Goal: Task Accomplishment & Management: Use online tool/utility

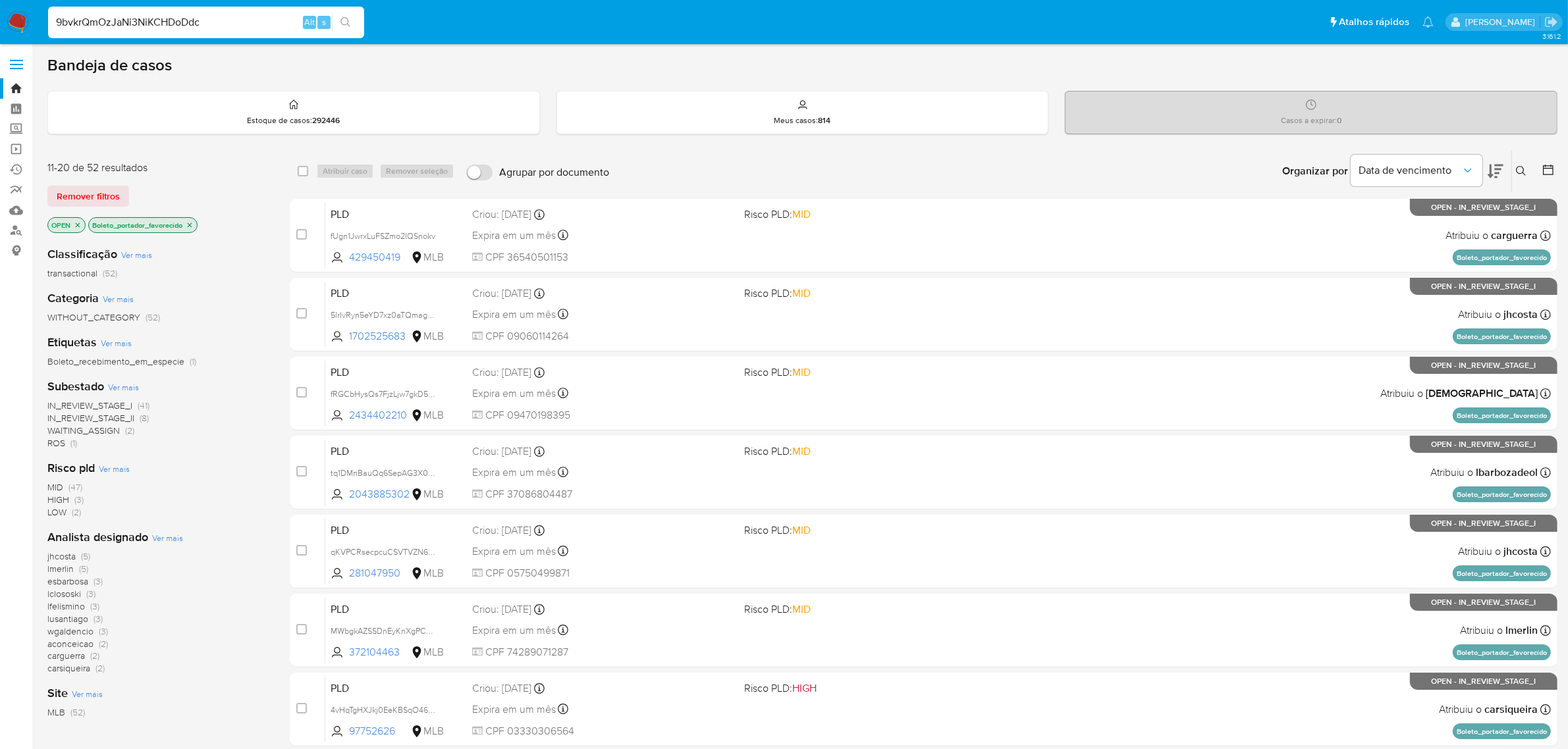
type input "9bvkrQmOzJaNi3NiKCHDoDdc"
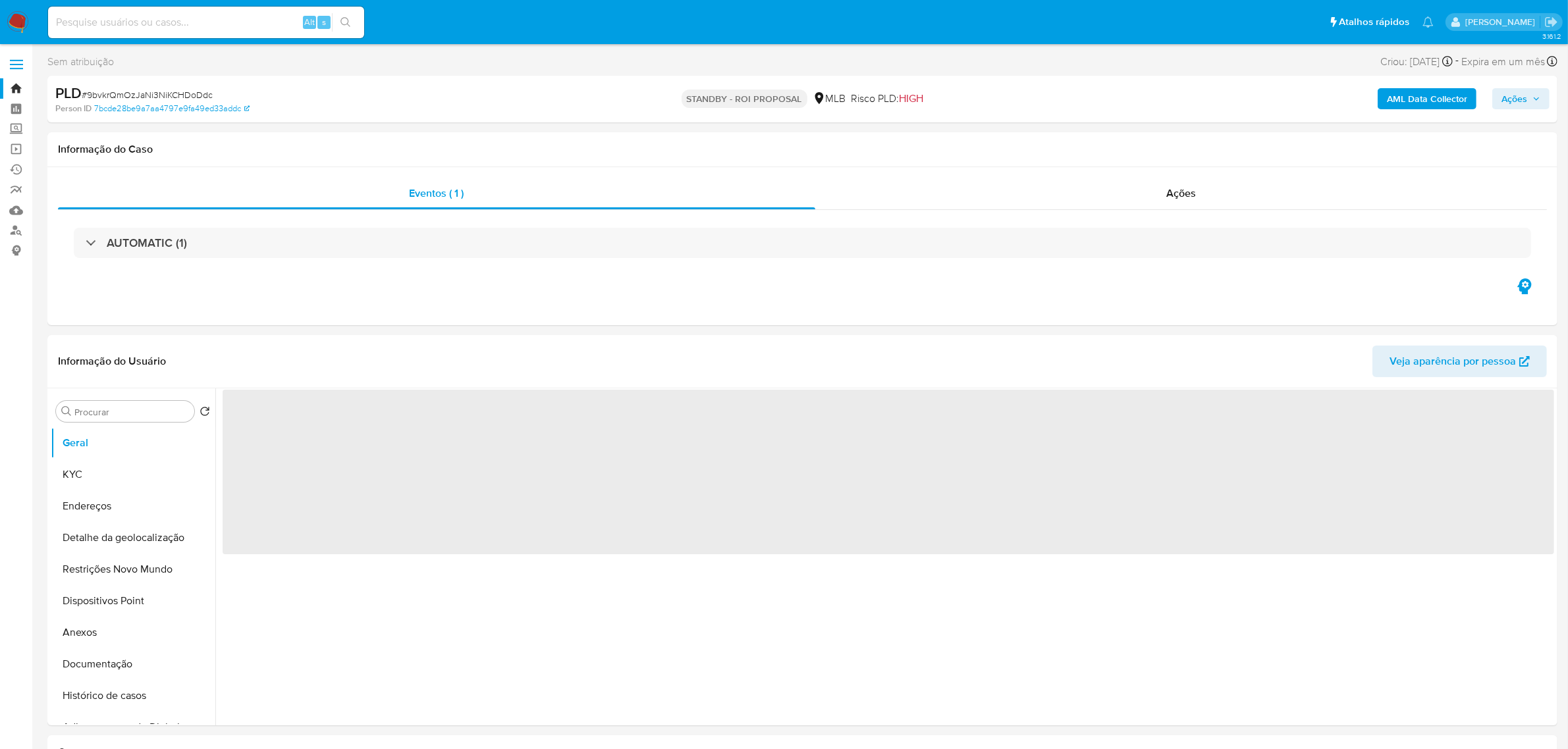
select select "10"
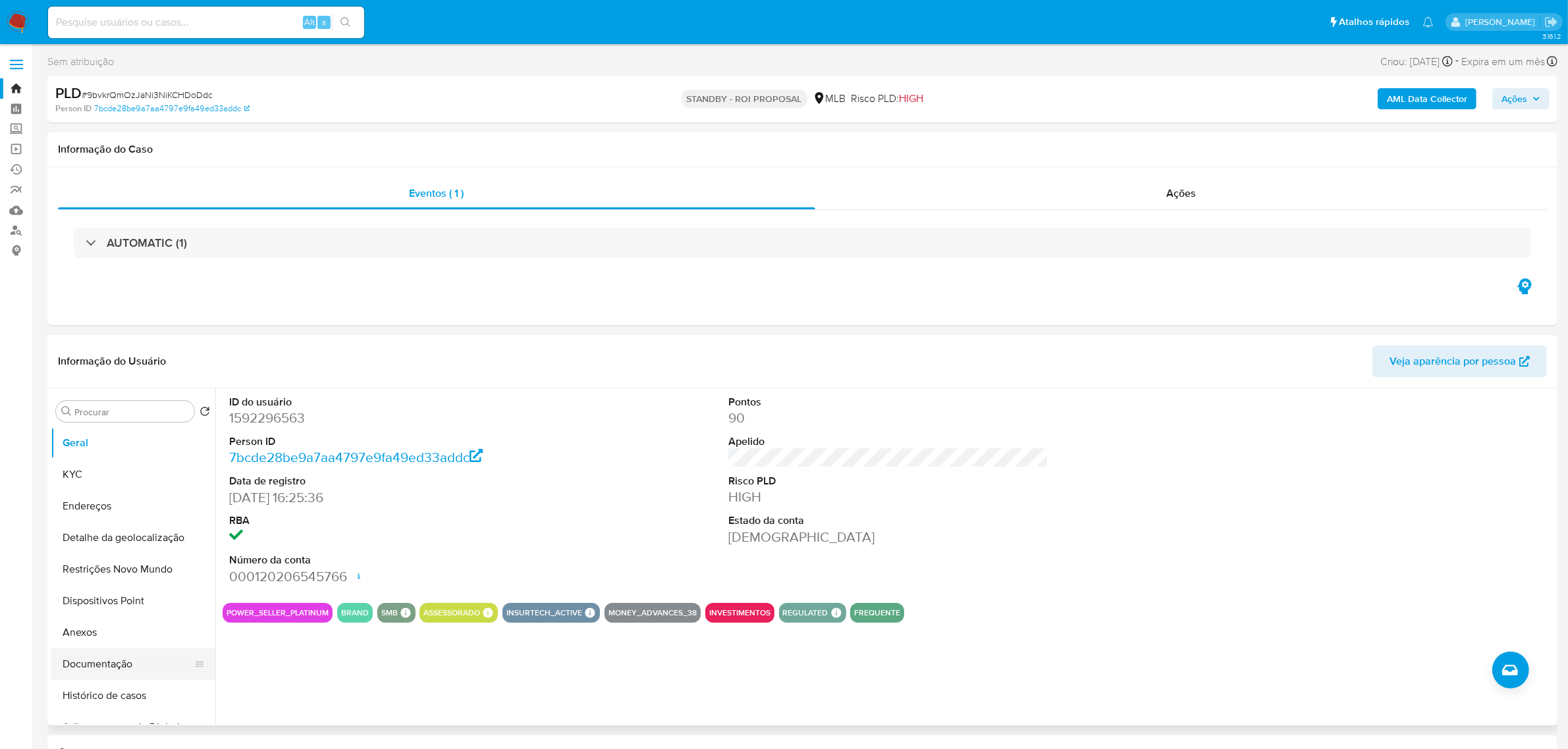
click at [106, 662] on button "Documentação" at bounding box center [128, 664] width 154 height 31
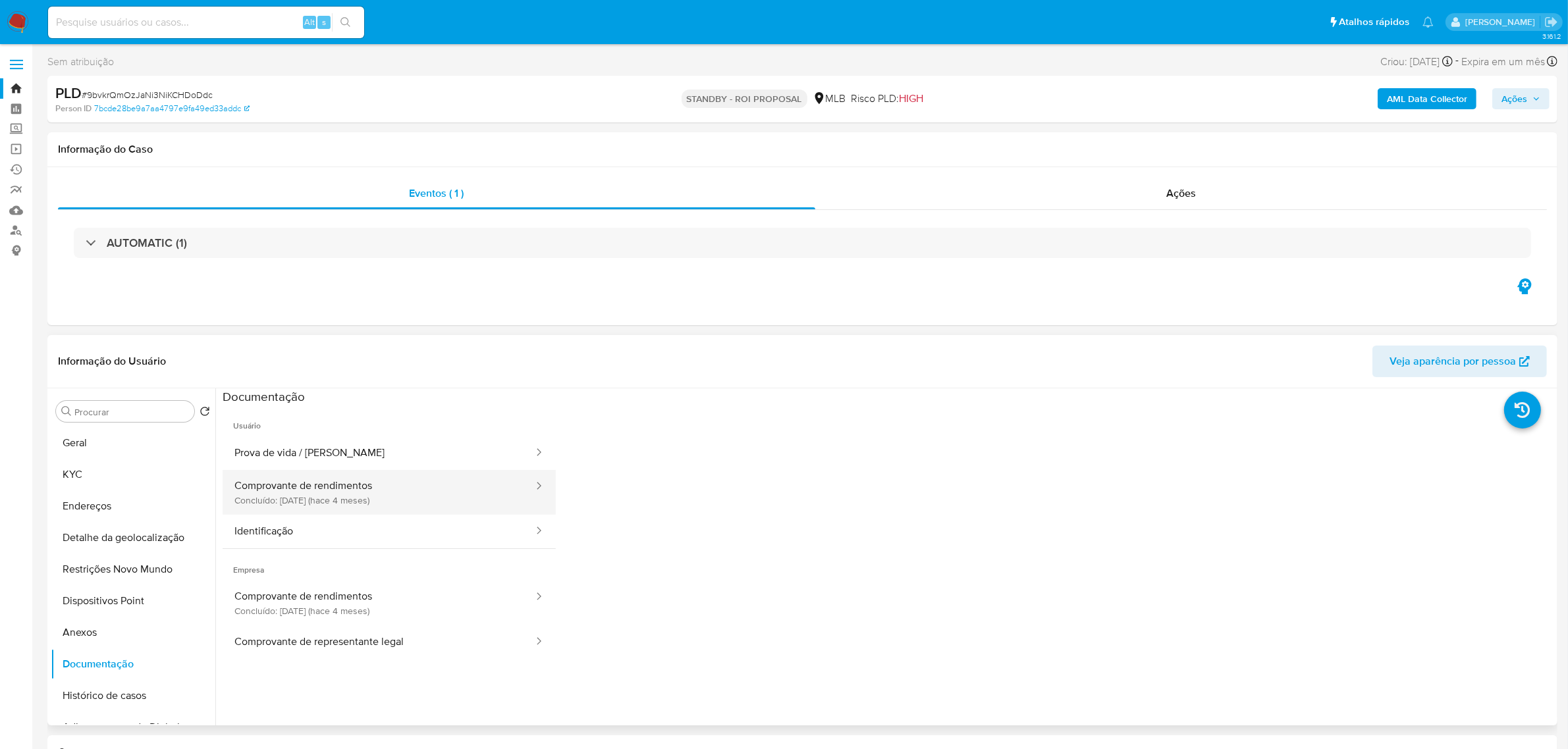
click at [328, 488] on button "Comprovante de rendimentos Concluído: [DATE] (hace 4 meses)" at bounding box center [378, 492] width 312 height 45
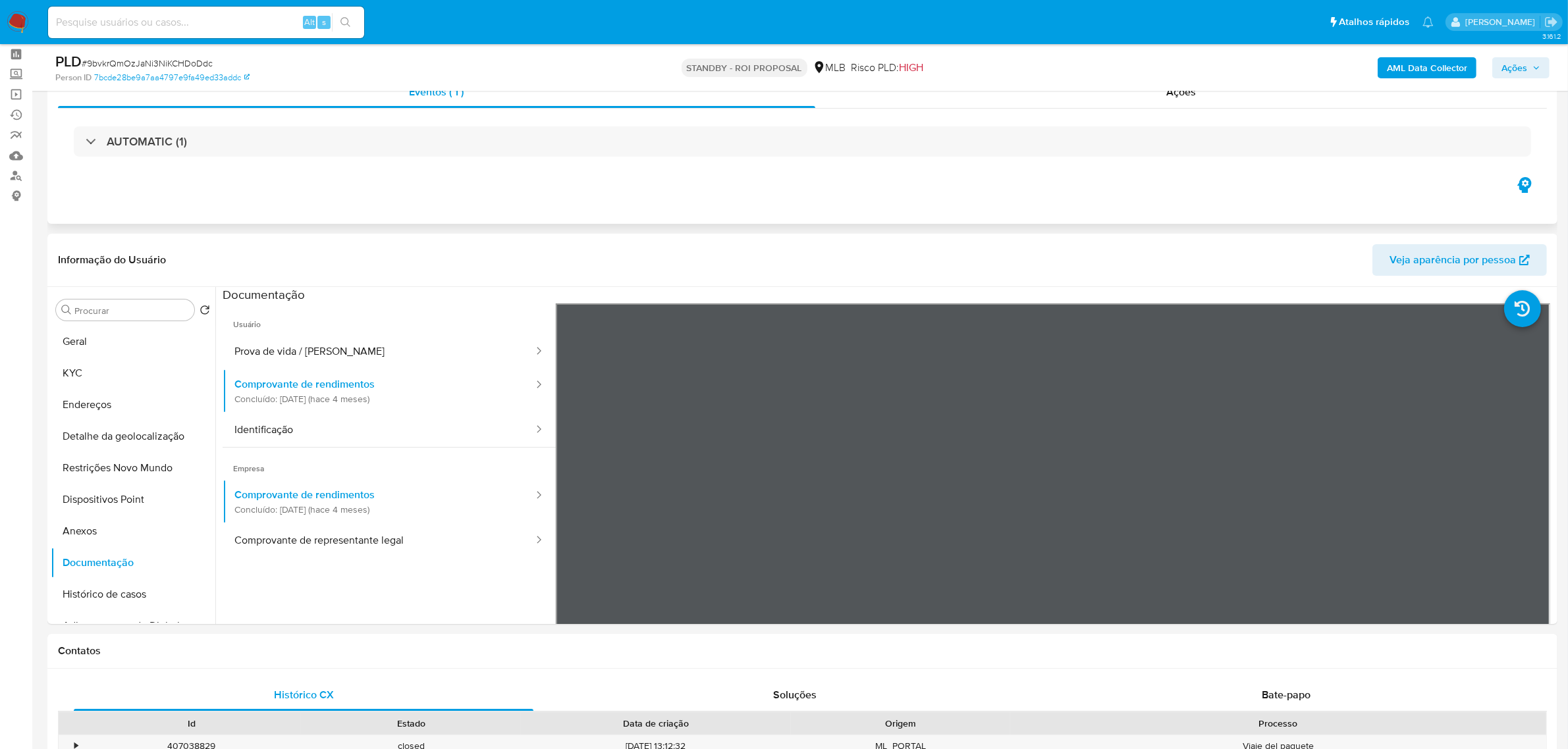
scroll to position [83, 0]
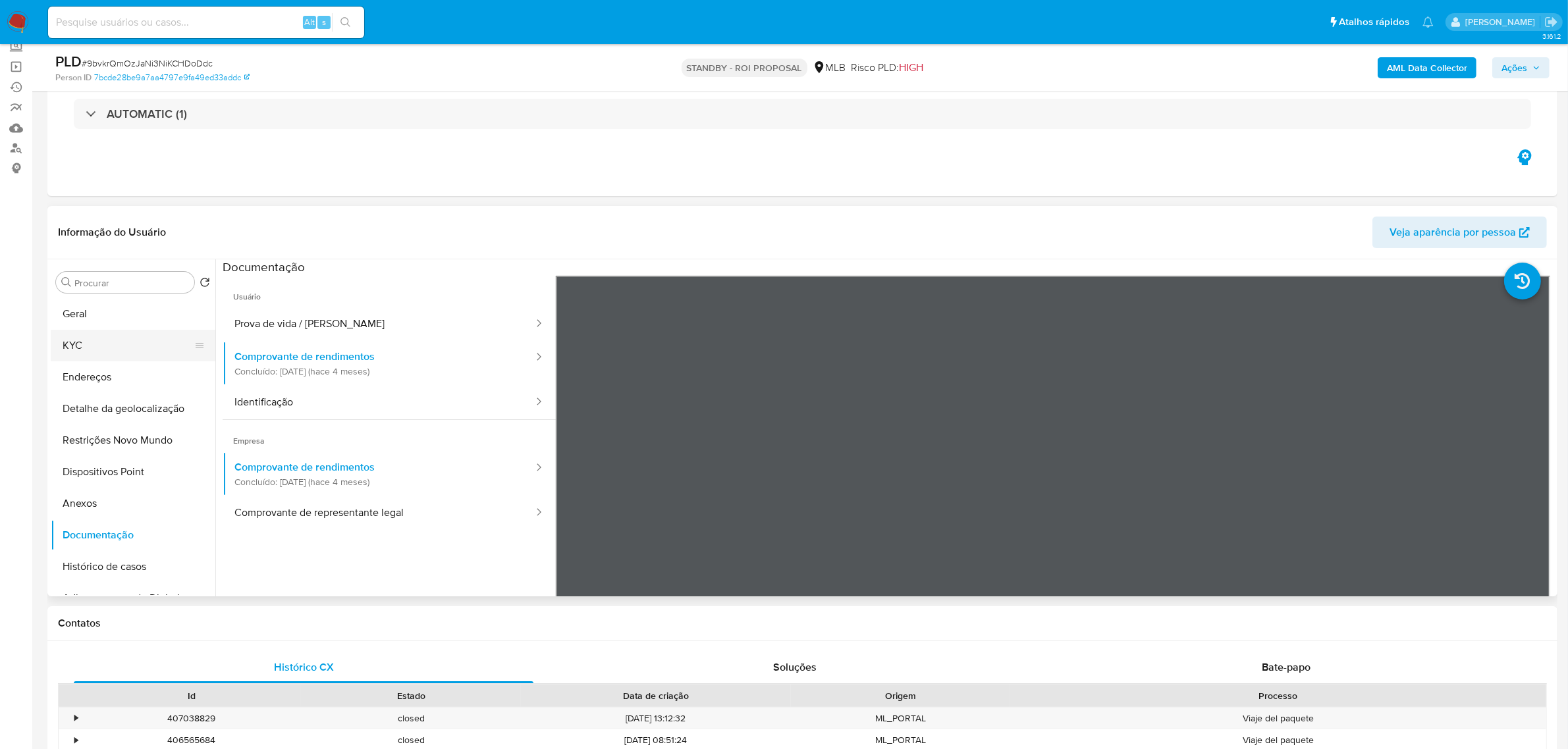
click at [99, 346] on button "KYC" at bounding box center [128, 345] width 154 height 31
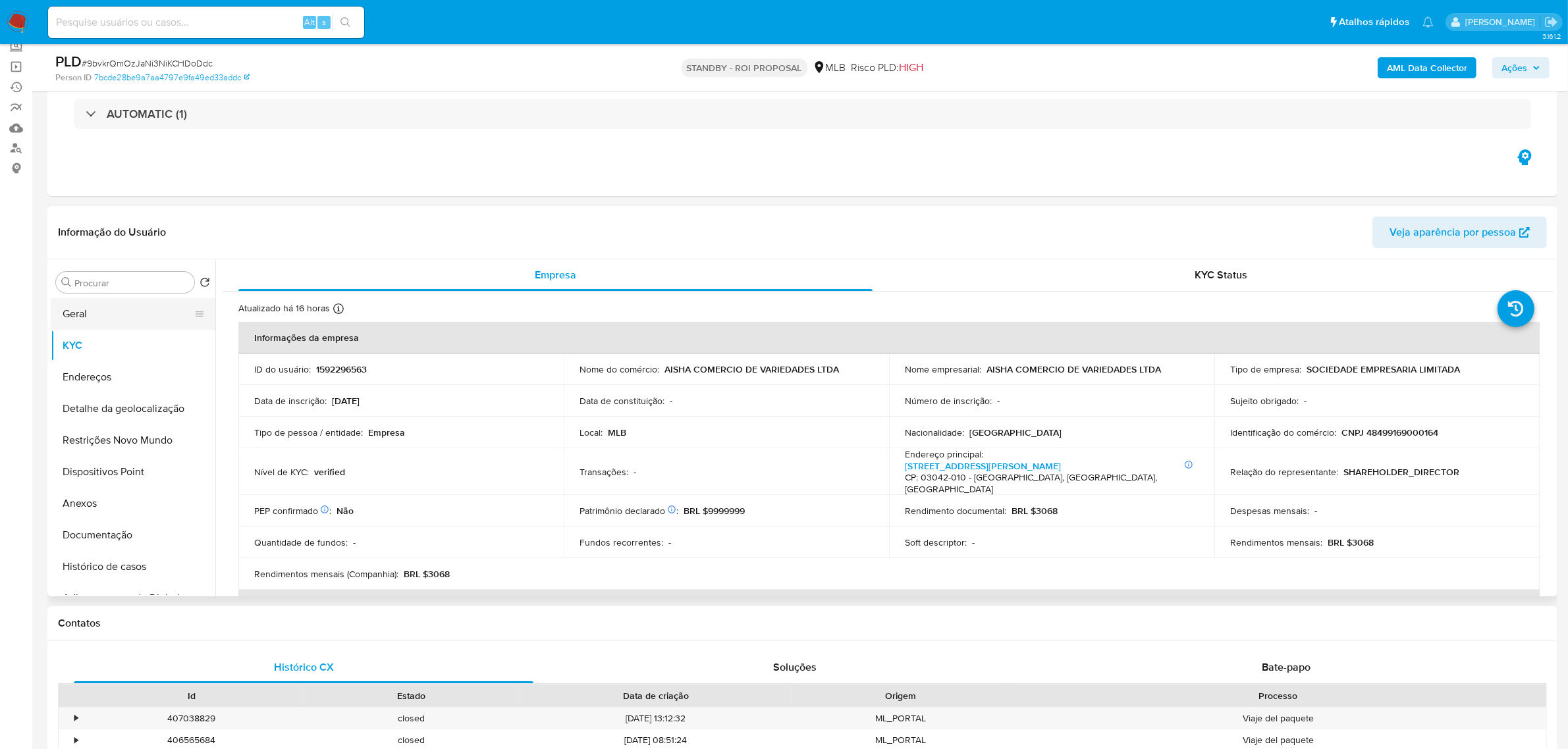
click at [114, 315] on button "Geral" at bounding box center [128, 313] width 154 height 31
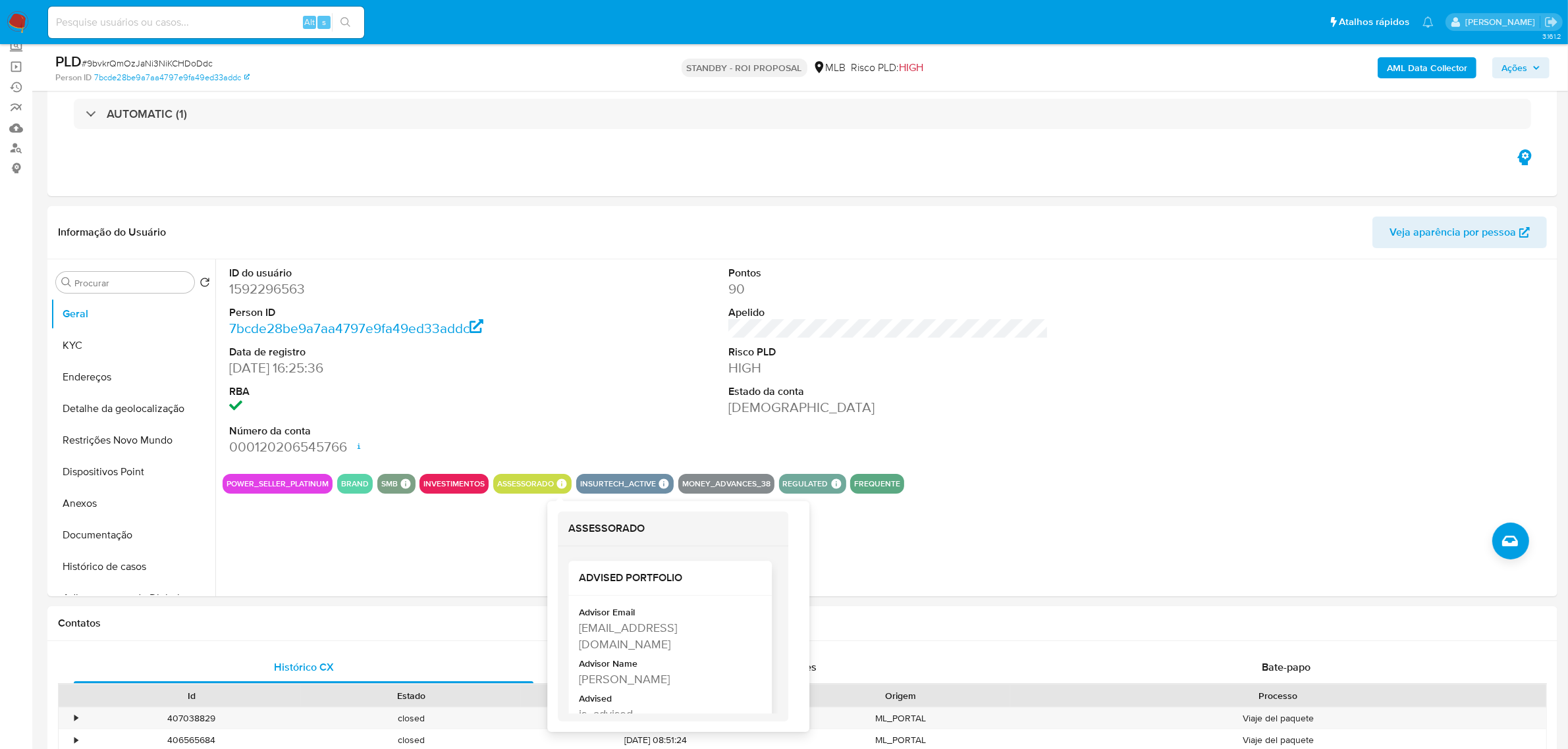
drag, startPoint x: 577, startPoint y: 663, endPoint x: 730, endPoint y: 667, distance: 153.1
click at [730, 667] on div "Advisor Email [PERSON_NAME][EMAIL_ADDRESS][DOMAIN_NAME] Advisor Name [PERSON_NA…" at bounding box center [670, 668] width 203 height 142
copy div "[PERSON_NAME]"
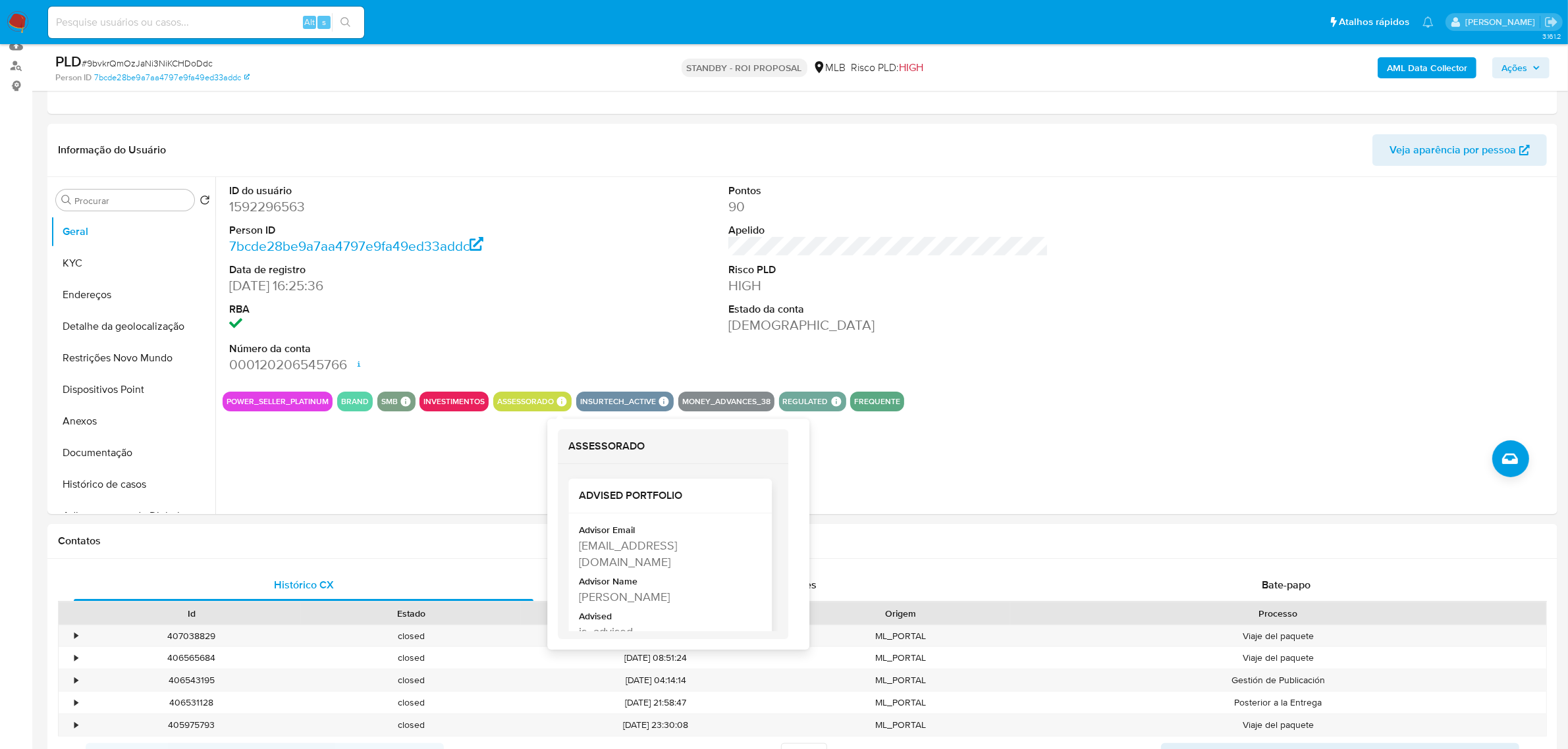
scroll to position [11, 0]
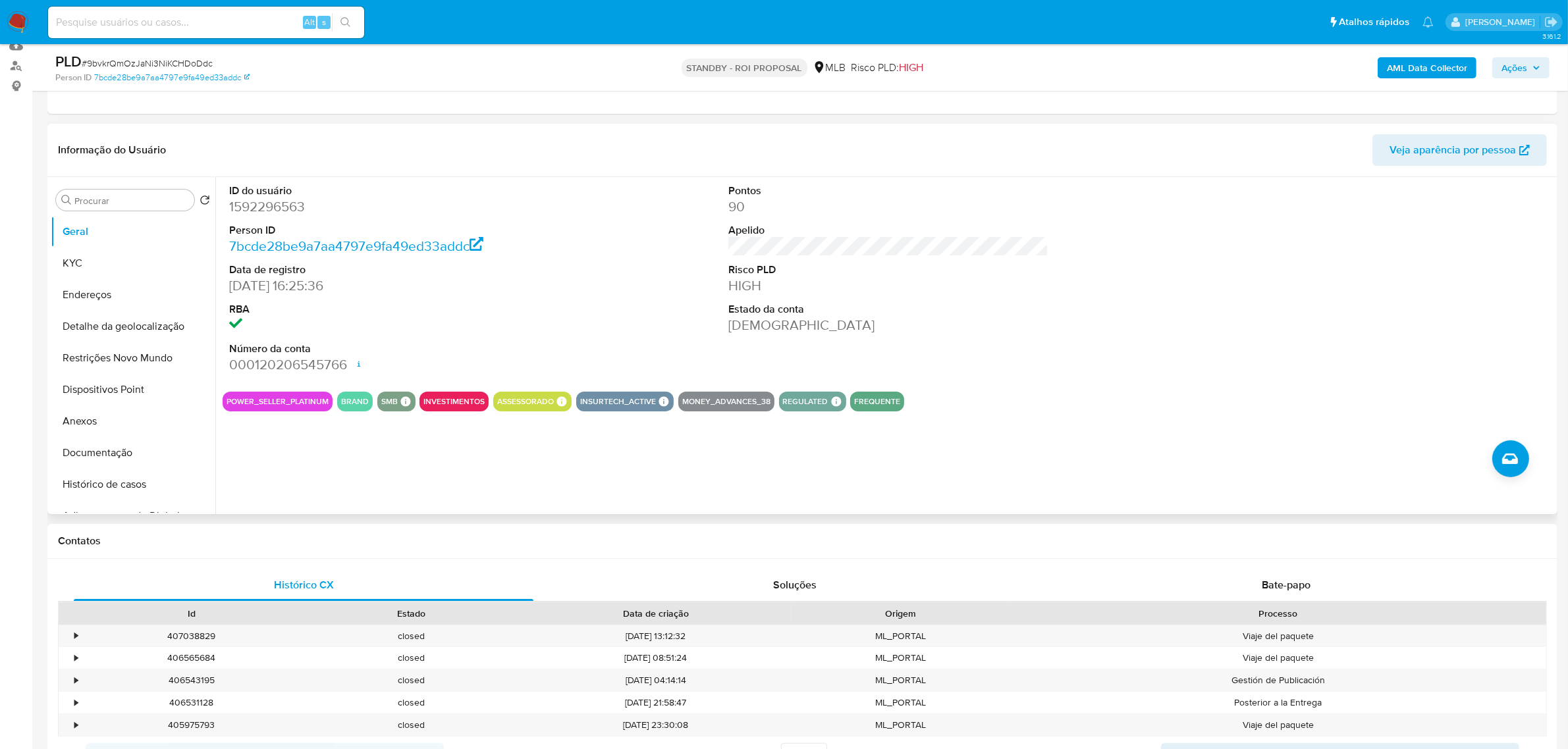
click at [378, 452] on div "ID do usuário 1592296563 Person ID 7bcde28be9a7aa4797e9fa49ed33addc Data de reg…" at bounding box center [885, 345] width 1339 height 337
click at [131, 452] on button "Documentação" at bounding box center [128, 452] width 154 height 31
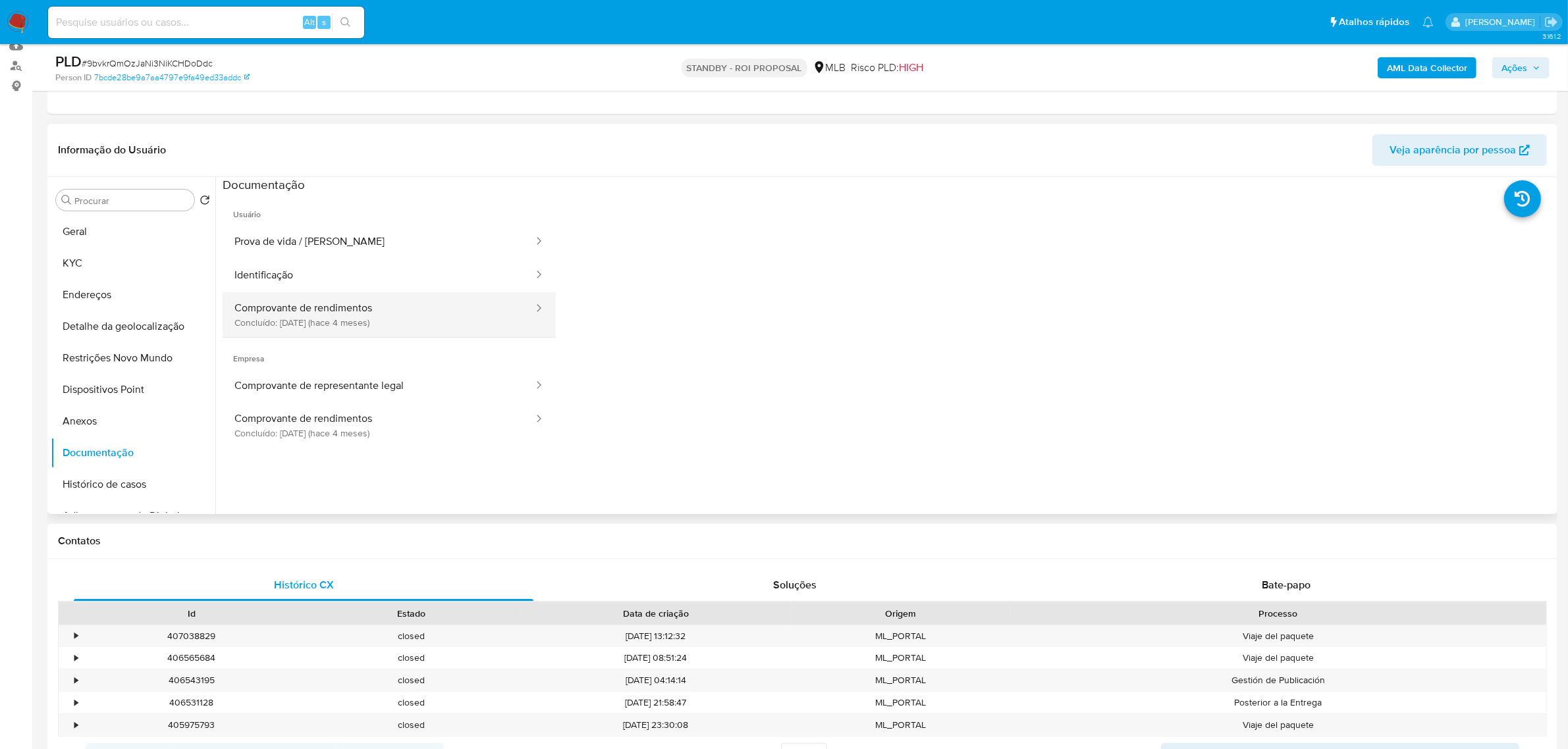
click at [302, 305] on button "Comprovante de rendimentos Concluído: [DATE] (hace 4 meses)" at bounding box center [378, 315] width 312 height 45
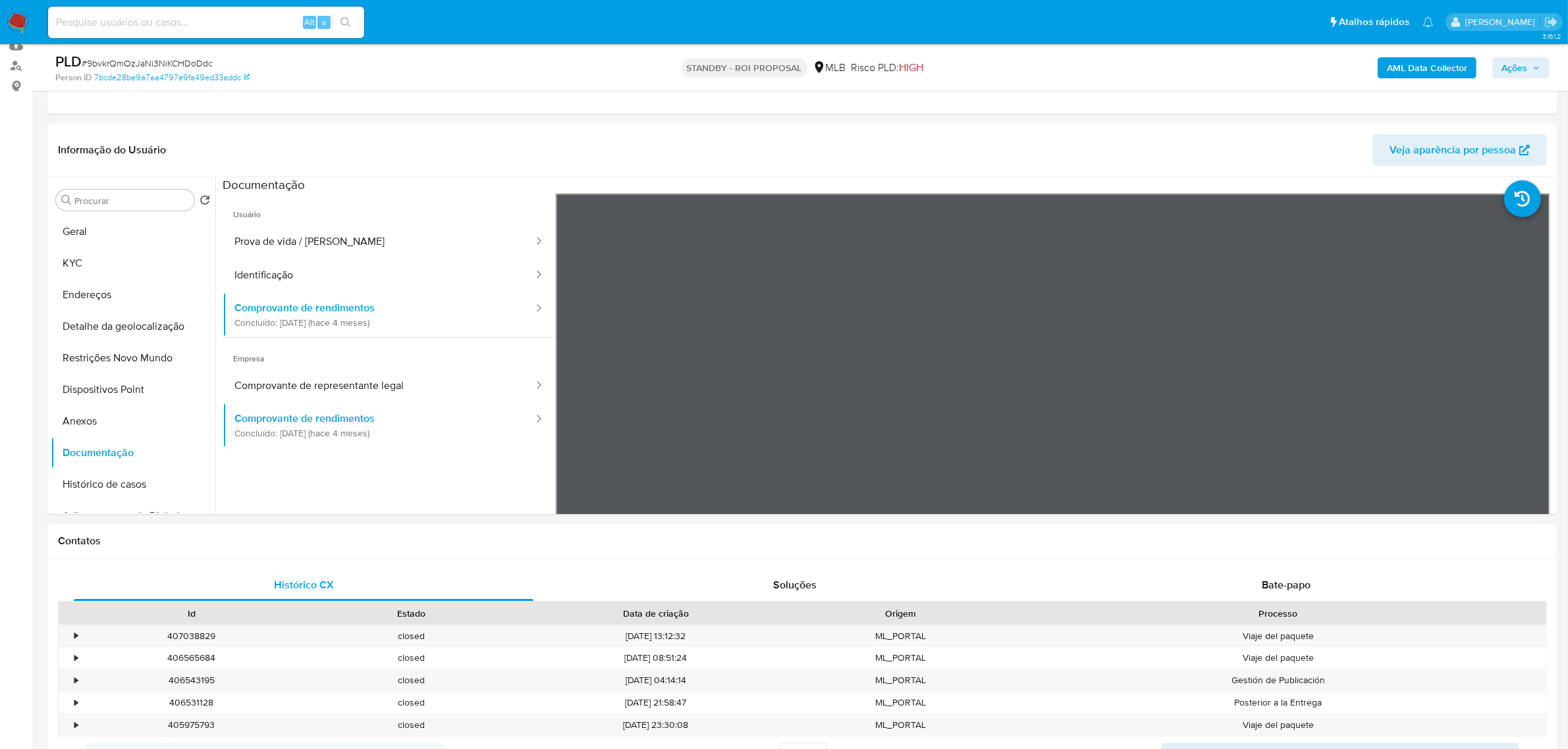
click at [161, 31] on div "Alt s" at bounding box center [206, 22] width 317 height 31
click at [172, 26] on input at bounding box center [206, 22] width 317 height 17
paste input "RS327PwlvzQUxmGXZz0m815O"
type input "RS327PwlvzQUxmGXZz0m815O"
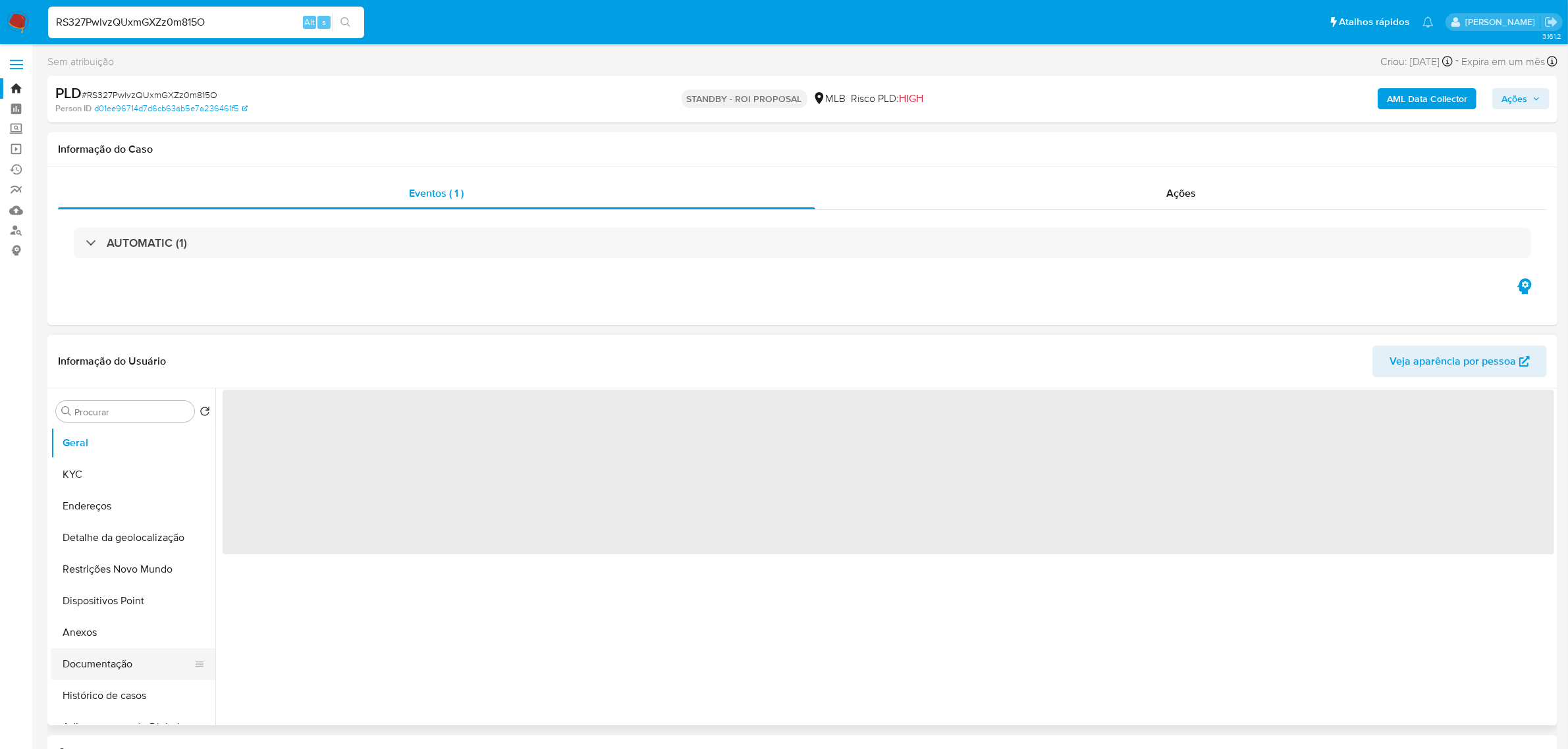
select select "10"
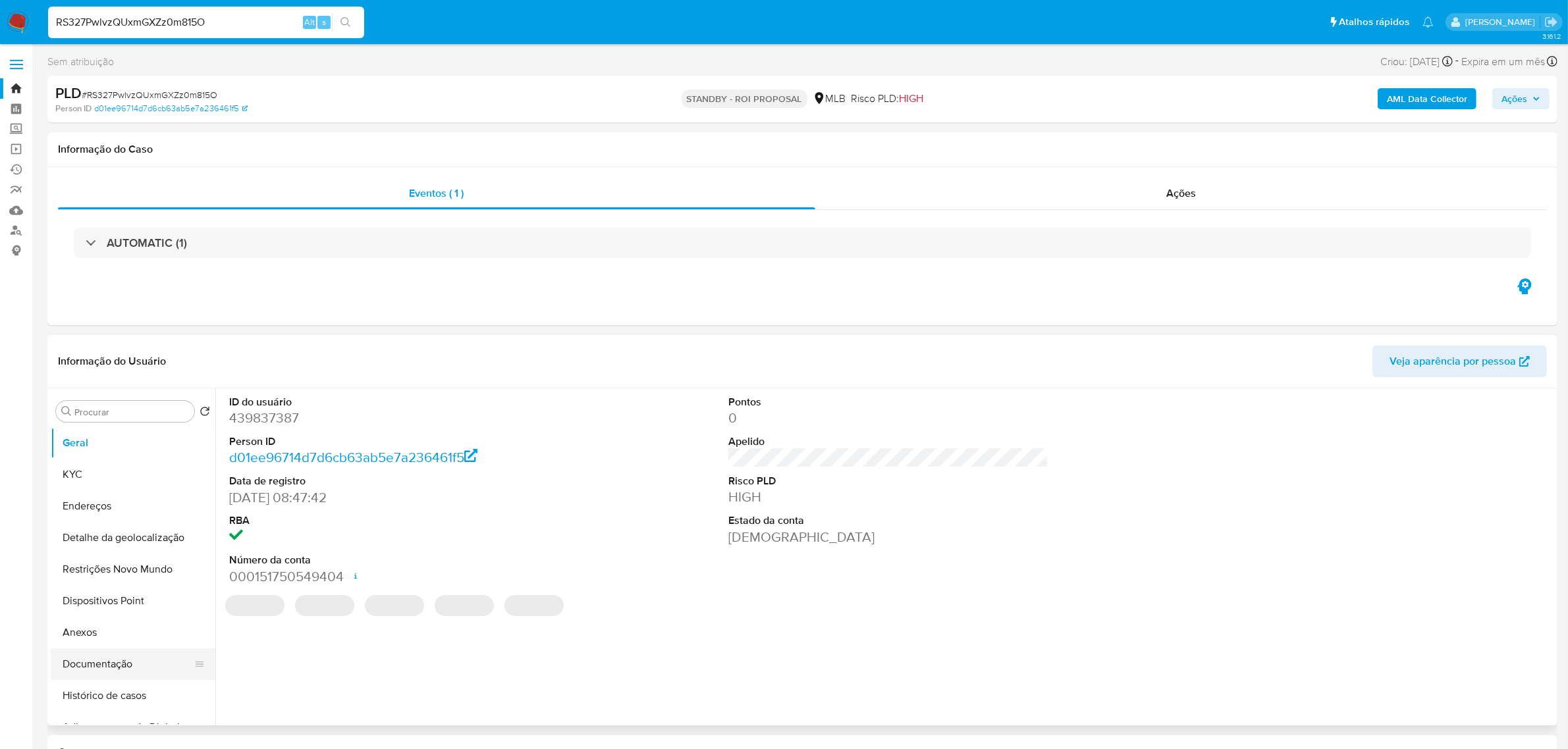
click at [106, 659] on button "Documentação" at bounding box center [128, 664] width 154 height 31
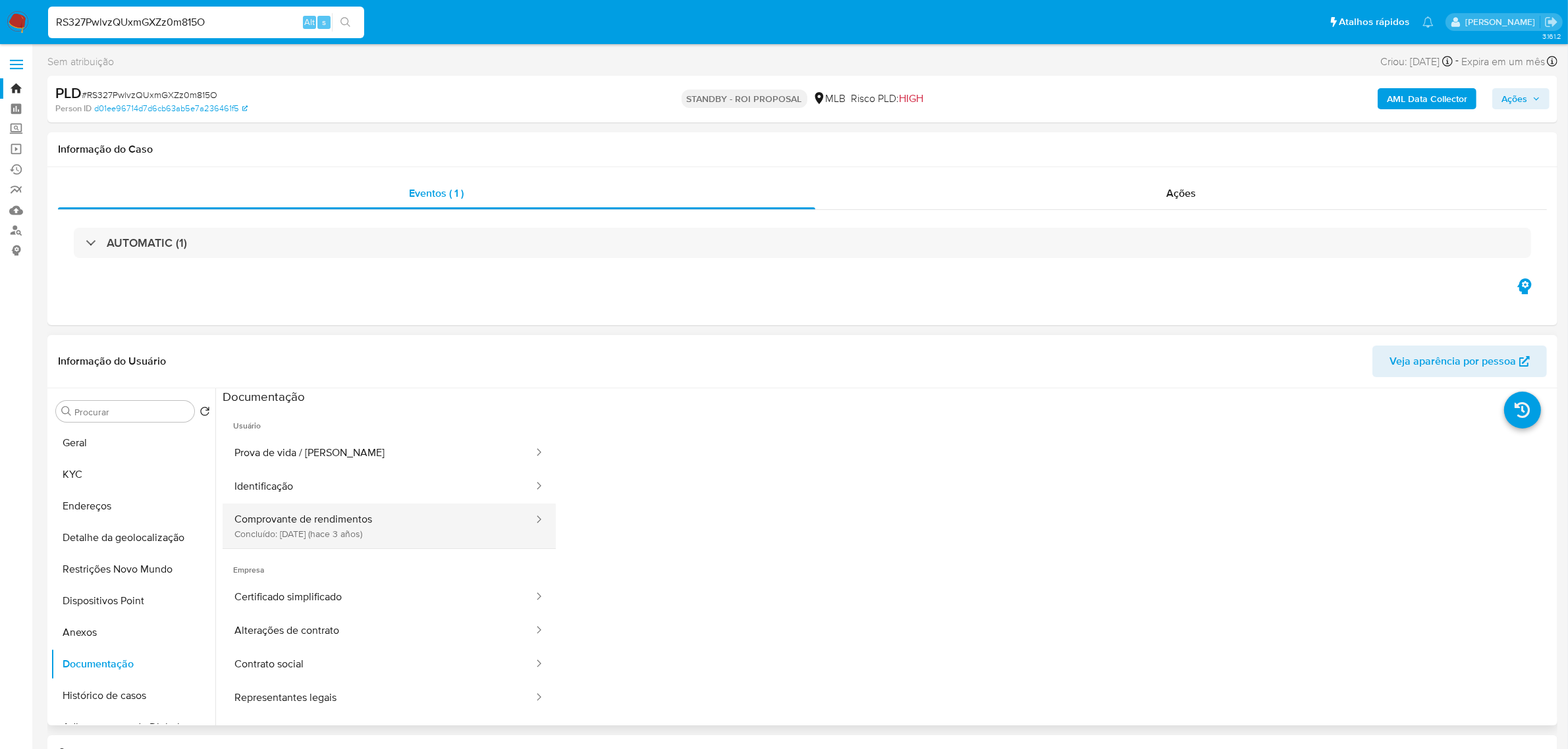
click at [318, 544] on button "Comprovante de rendimentos Concluído: [DATE] (hace 3 años)" at bounding box center [378, 526] width 312 height 45
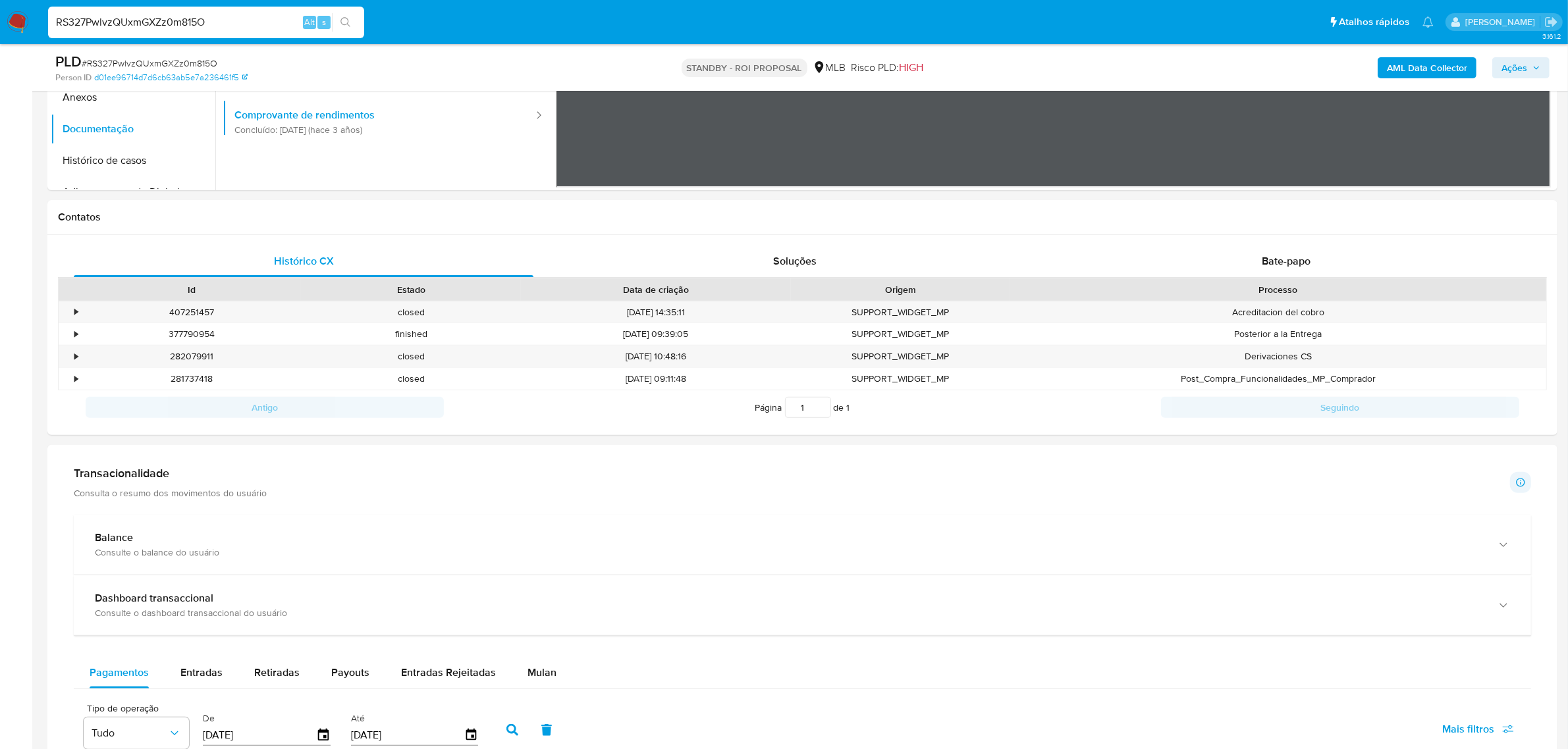
scroll to position [494, 0]
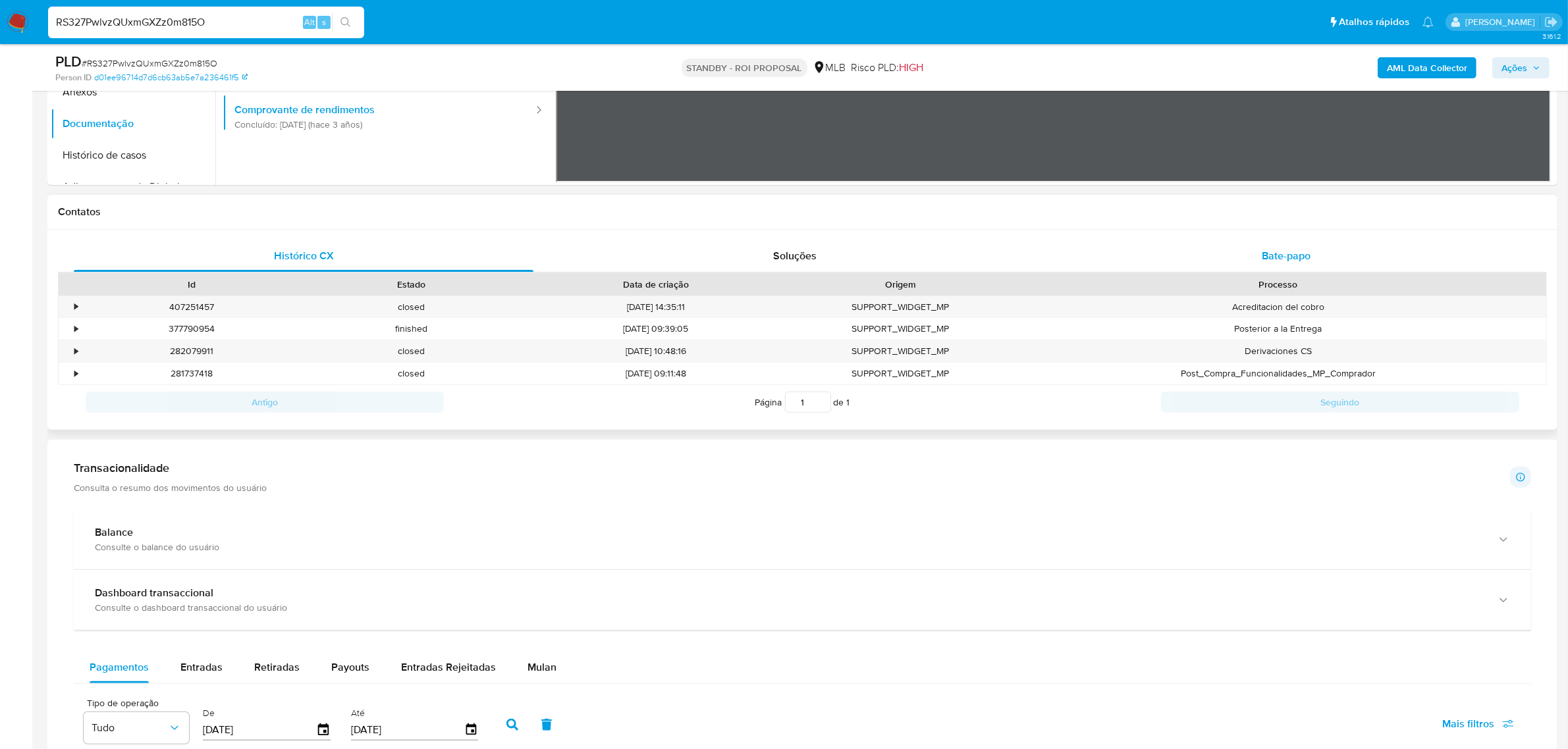
click at [1289, 251] on span "Bate-papo" at bounding box center [1287, 256] width 49 height 15
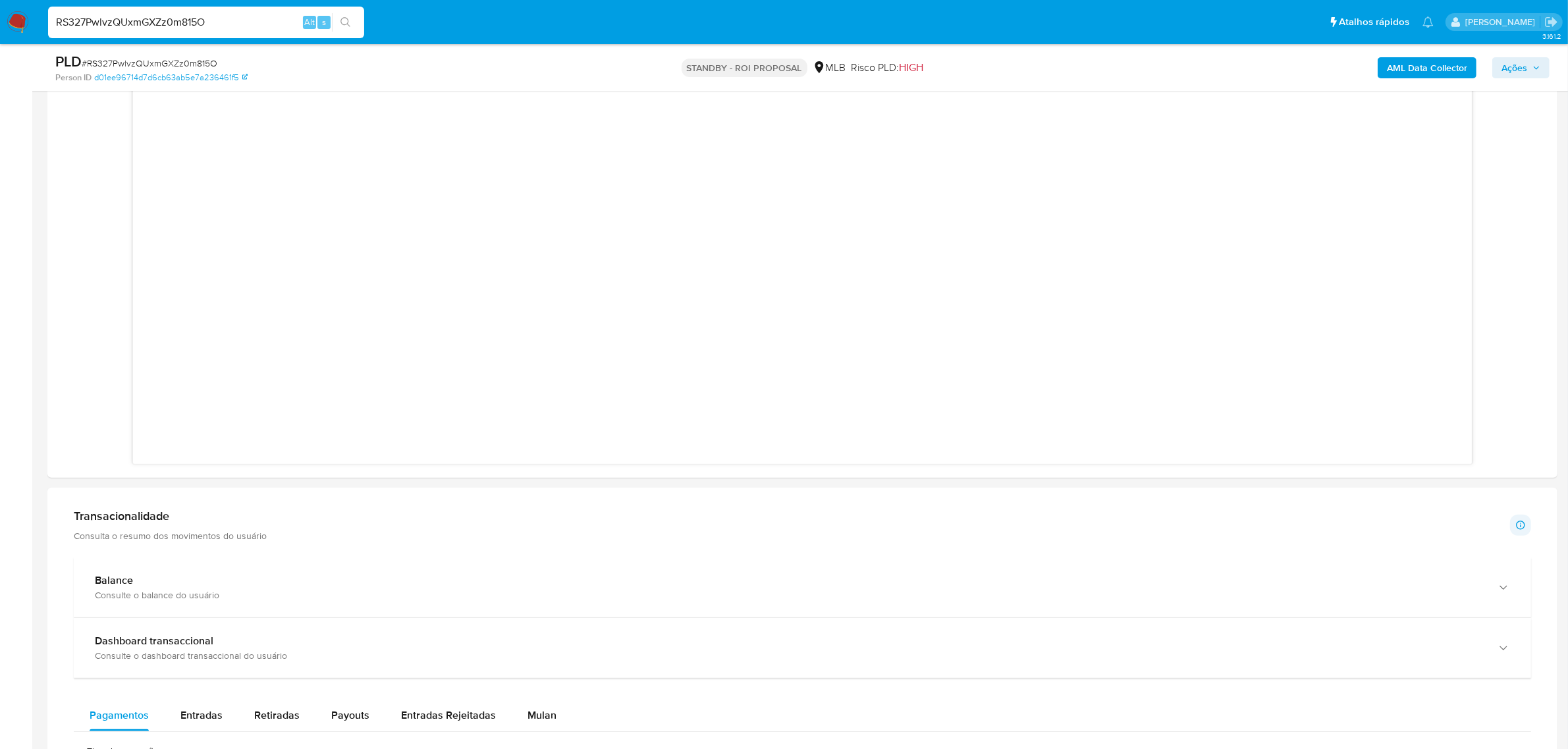
scroll to position [823, 0]
drag, startPoint x: 226, startPoint y: 60, endPoint x: 87, endPoint y: 63, distance: 139.0
click at [87, 63] on div "PLD # RS327PwlvzQUxmGXZz0m815O" at bounding box center [301, 62] width 493 height 20
copy span "RS327PwlvzQUxmGXZz0m815O"
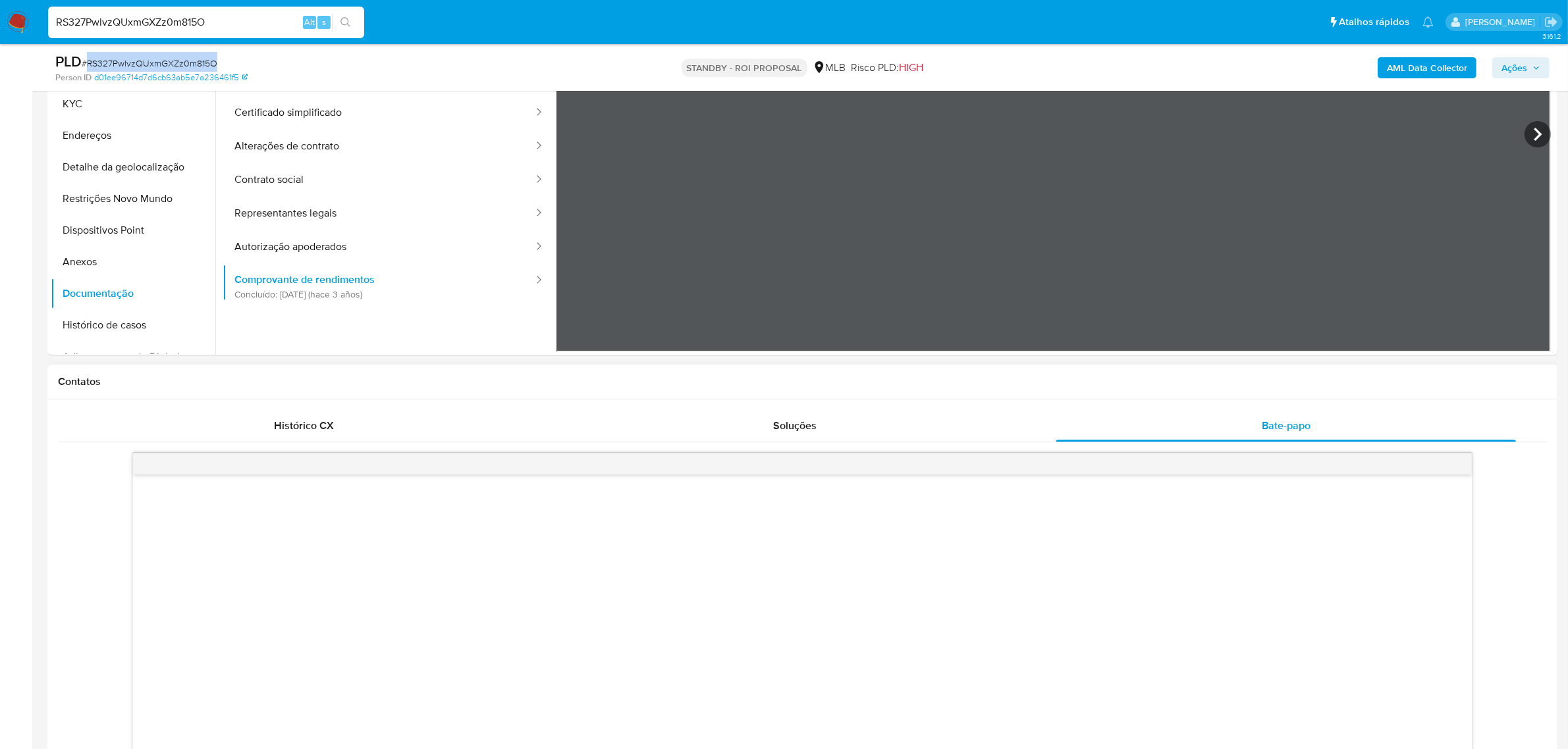
scroll to position [0, 0]
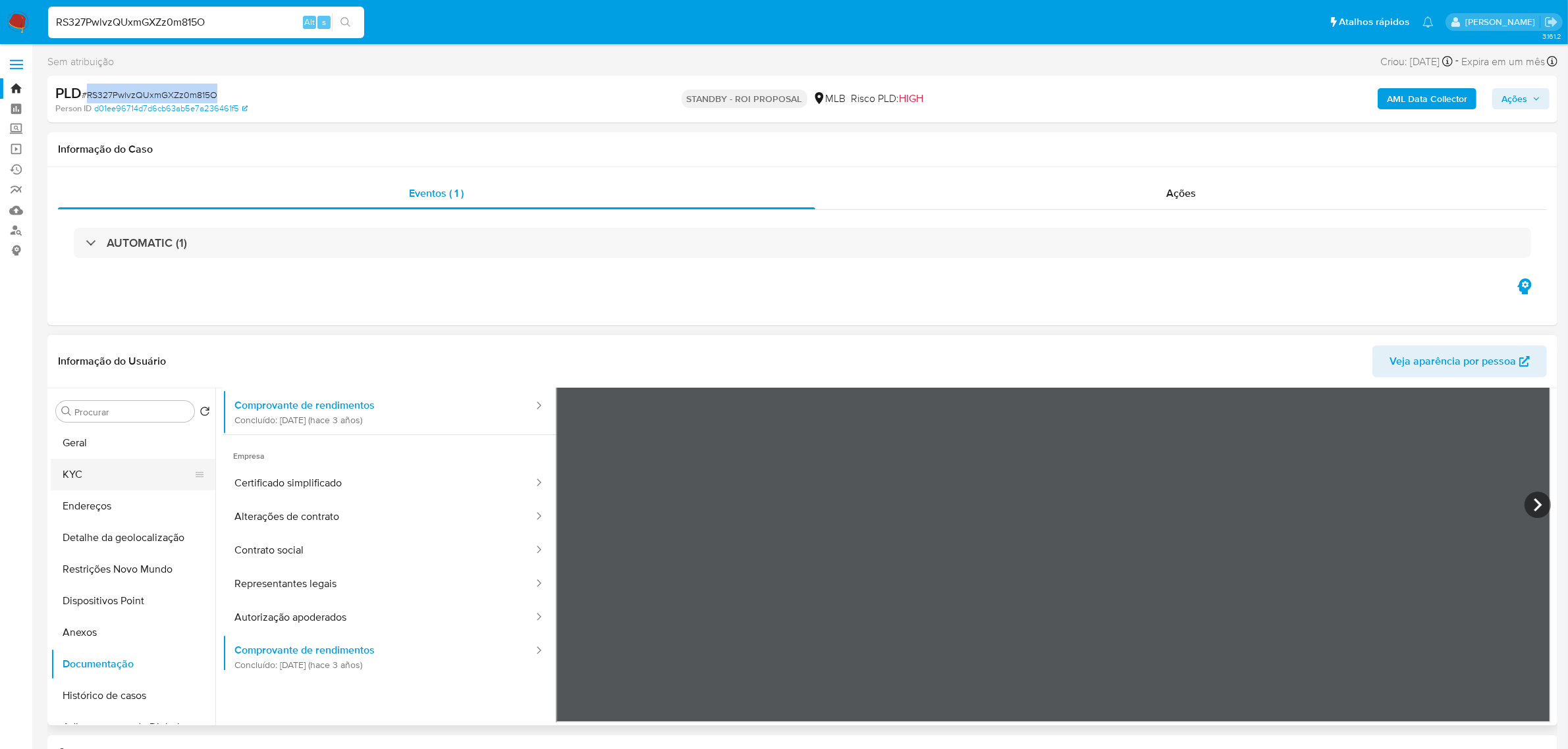
click at [83, 475] on button "KYC" at bounding box center [128, 474] width 154 height 31
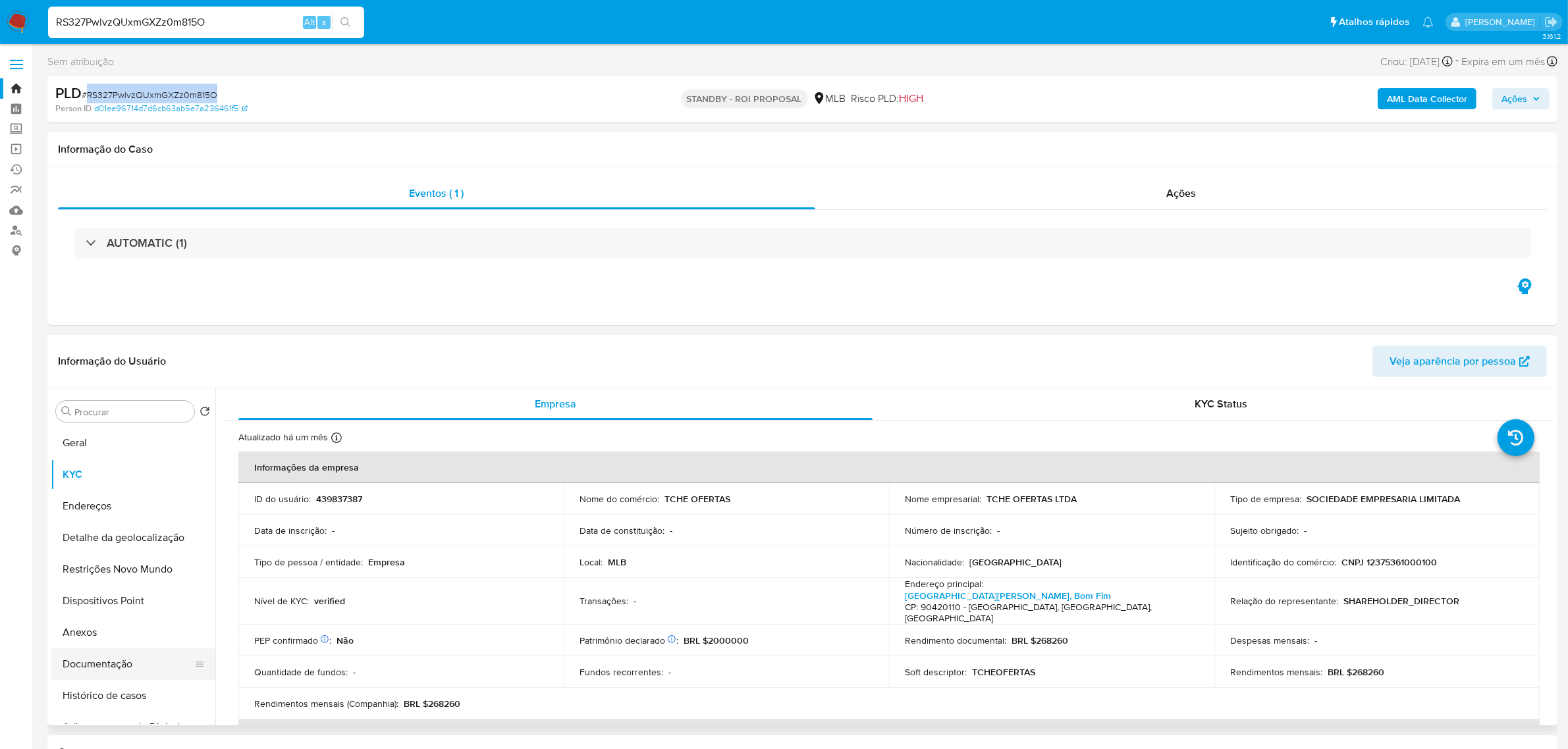
click at [113, 666] on button "Documentação" at bounding box center [128, 664] width 154 height 31
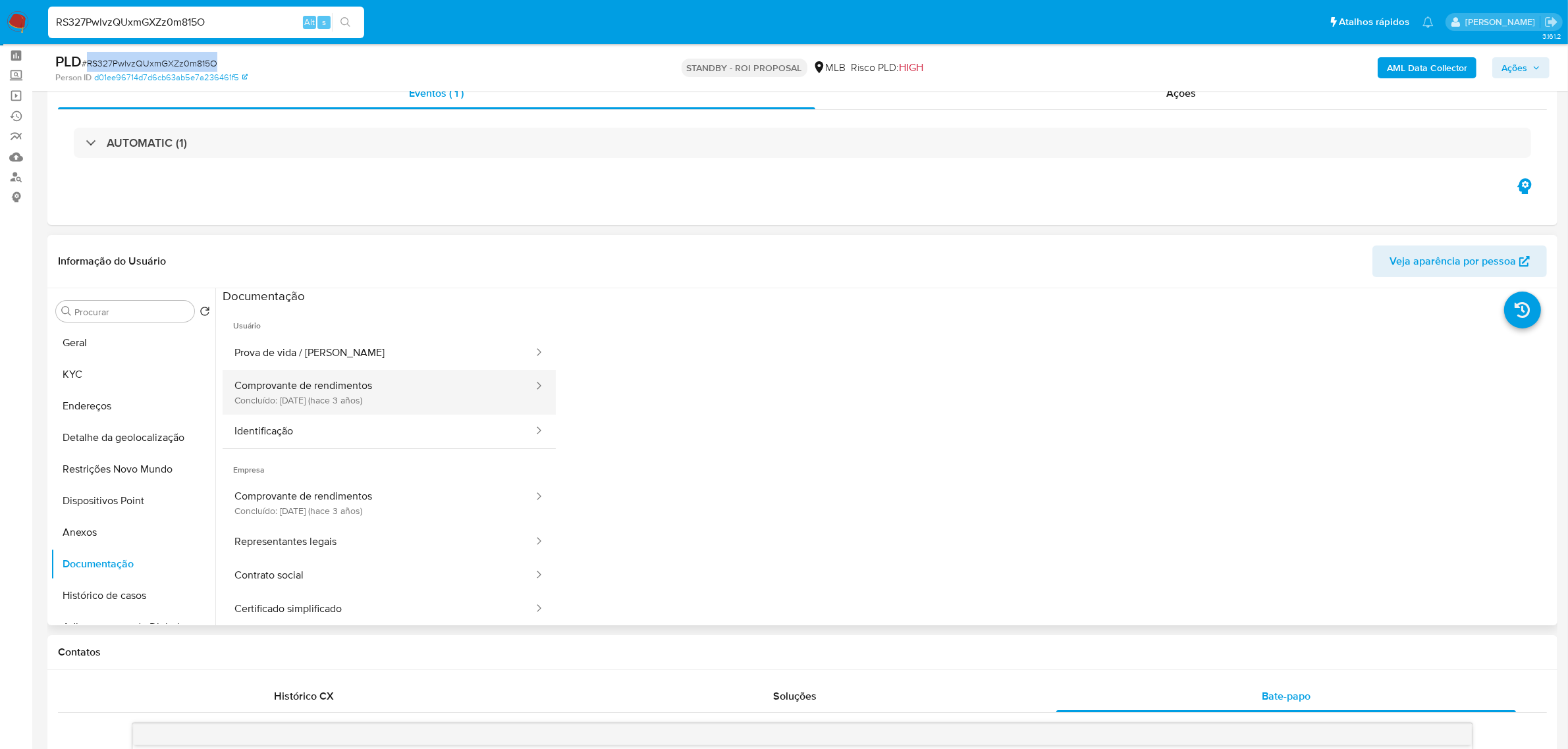
scroll to position [83, 0]
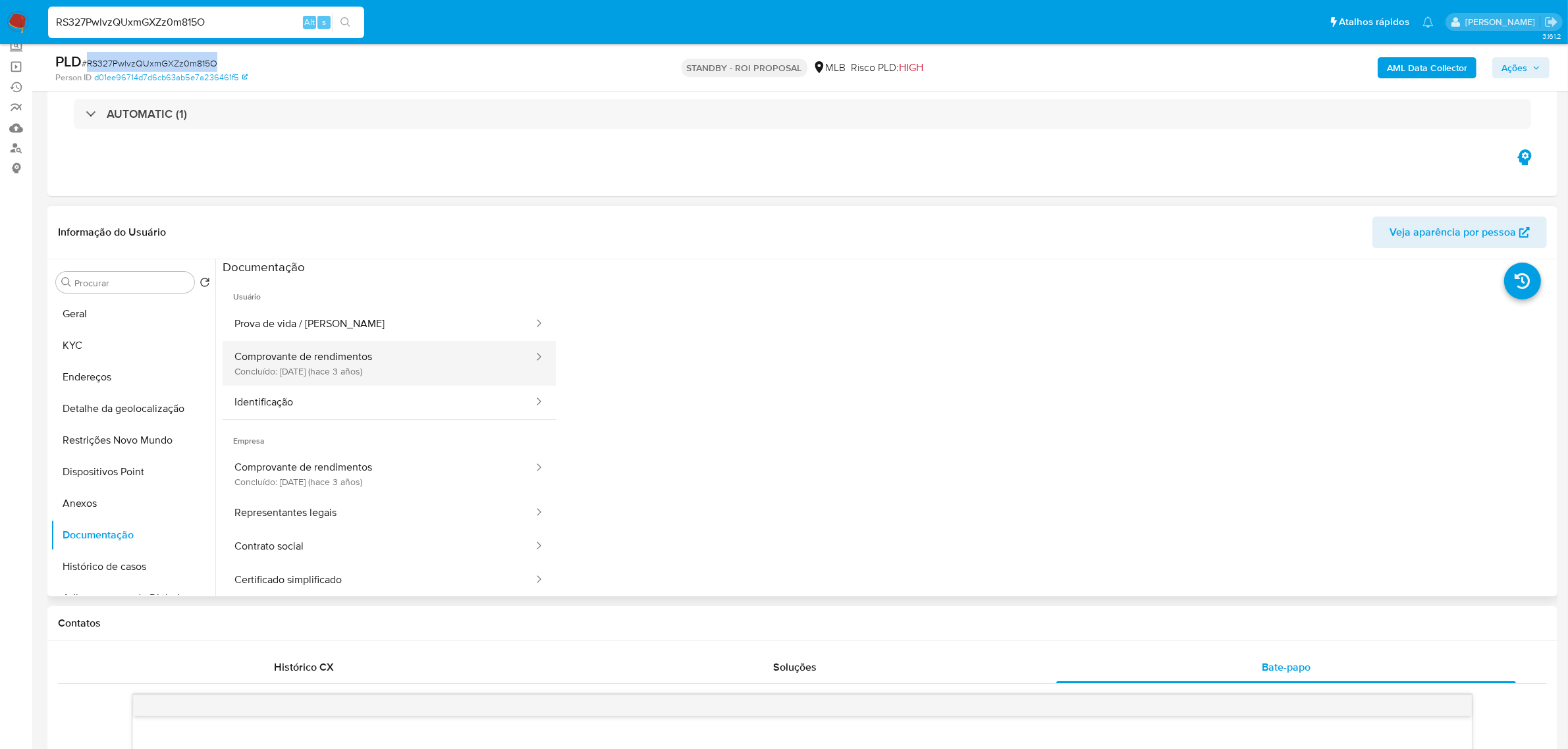
click at [386, 368] on button "Comprovante de rendimentos Concluído: [DATE] (hace 3 años)" at bounding box center [378, 363] width 312 height 45
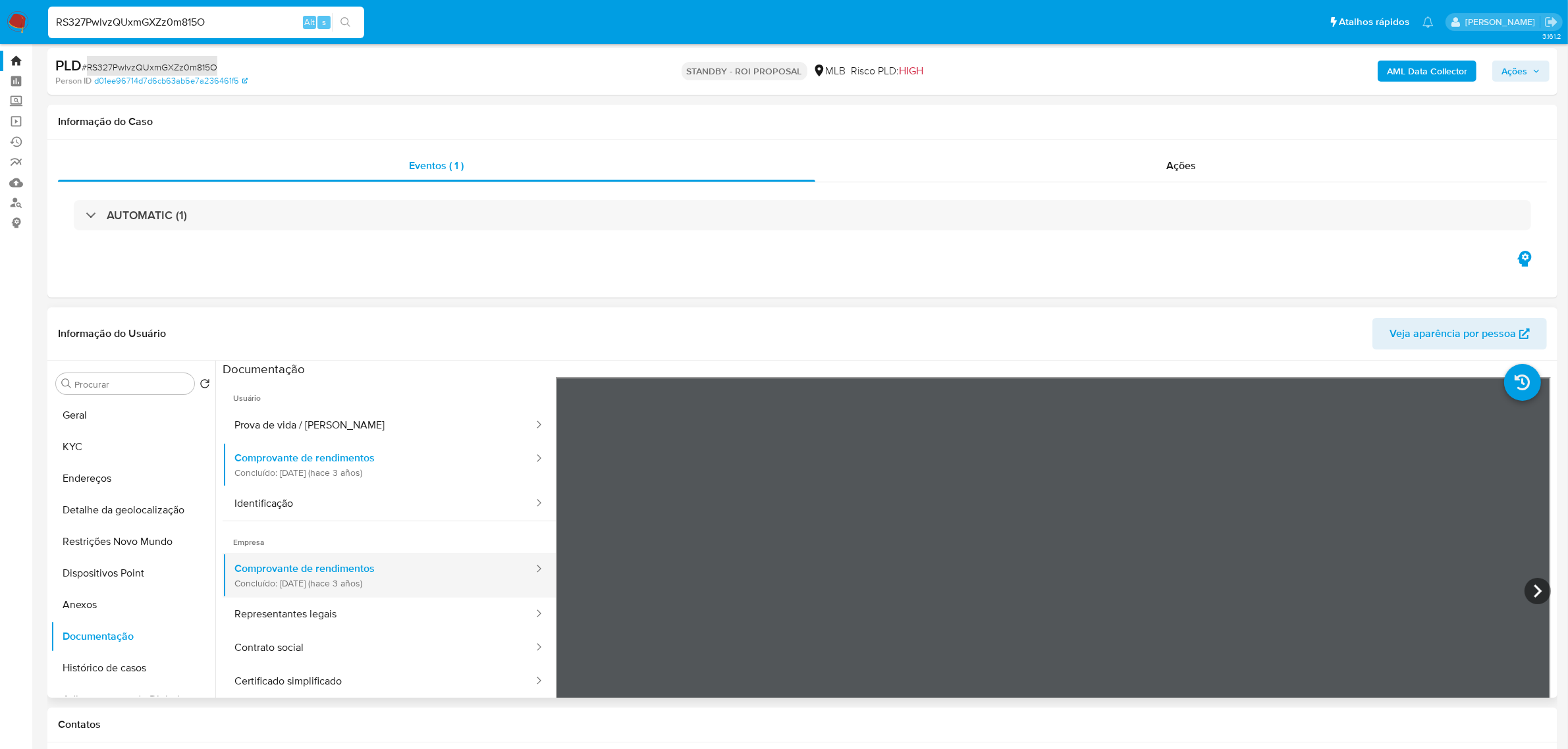
scroll to position [0, 0]
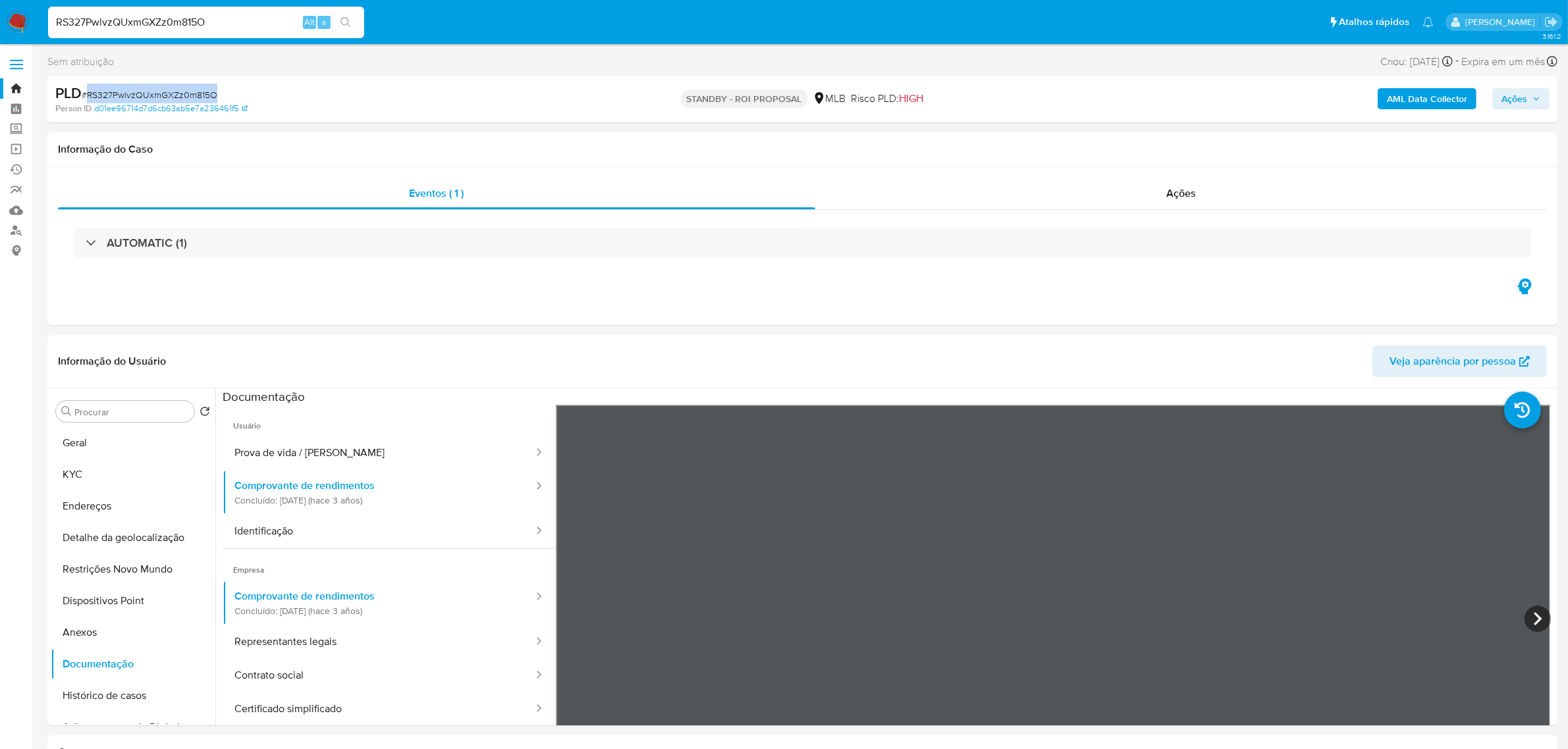
copy span "RS327PwlvzQUxmGXZz0m815O"
click at [17, 64] on span at bounding box center [16, 65] width 13 height 2
click at [0, 0] on input "checkbox" at bounding box center [0, 0] width 0 height 0
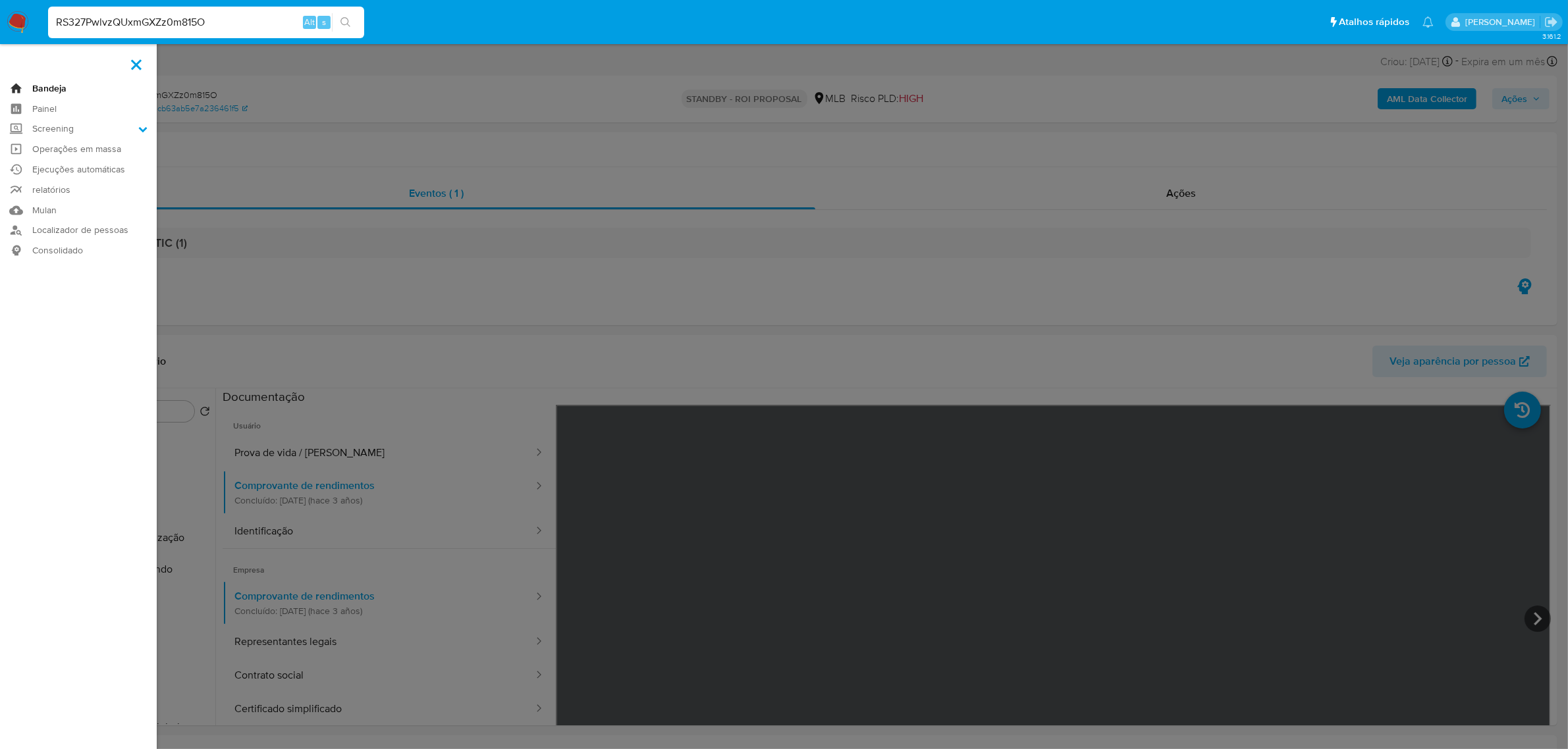
click at [48, 90] on link "Bandeja" at bounding box center [78, 89] width 157 height 21
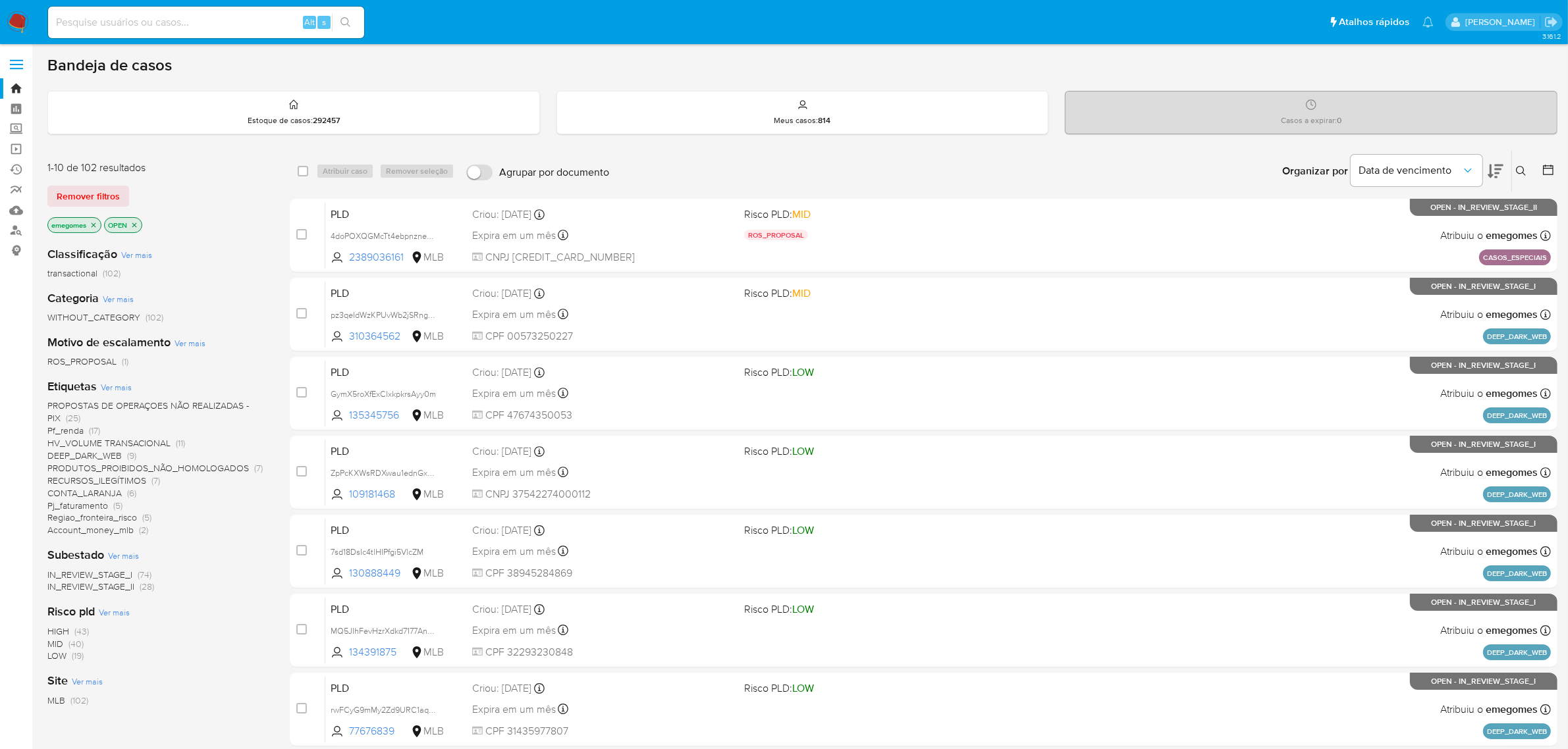
click at [1520, 178] on button at bounding box center [1523, 171] width 21 height 16
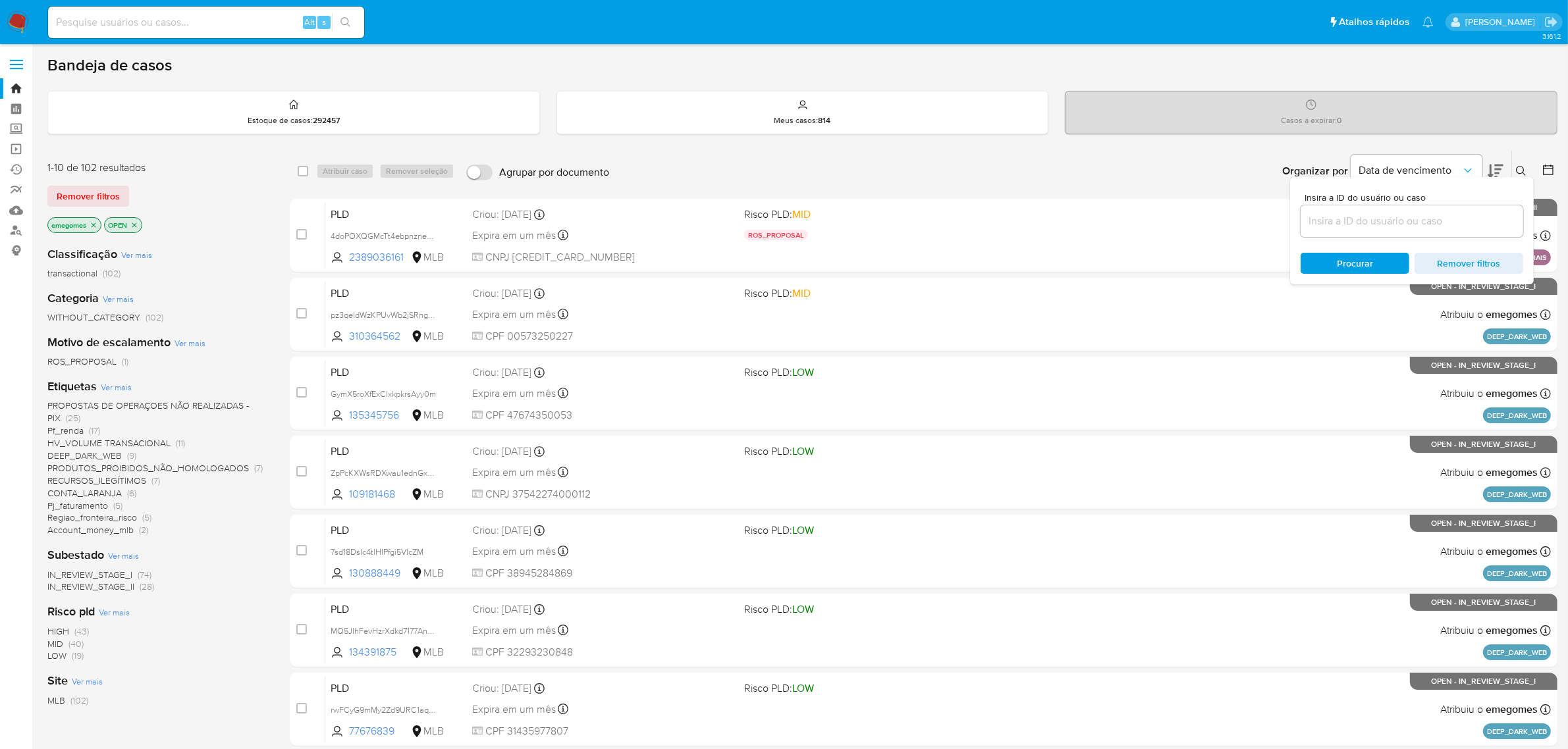
click at [1395, 214] on input at bounding box center [1412, 221] width 222 height 17
type input "RS327PwlvzQUxmGXZz0m815O"
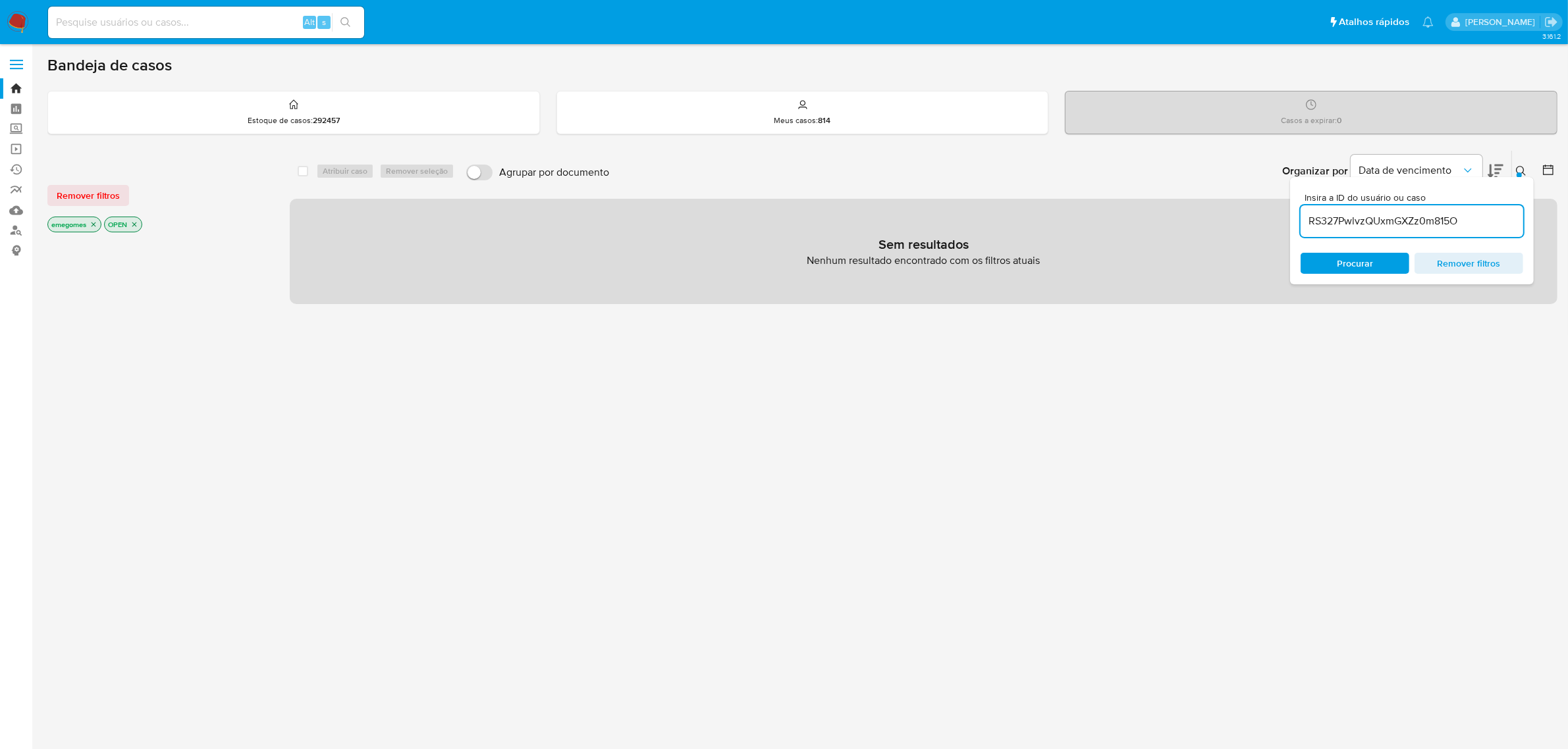
click at [93, 222] on icon "close-filter" at bounding box center [94, 225] width 5 height 5
click at [77, 225] on icon "close-filter" at bounding box center [78, 225] width 5 height 5
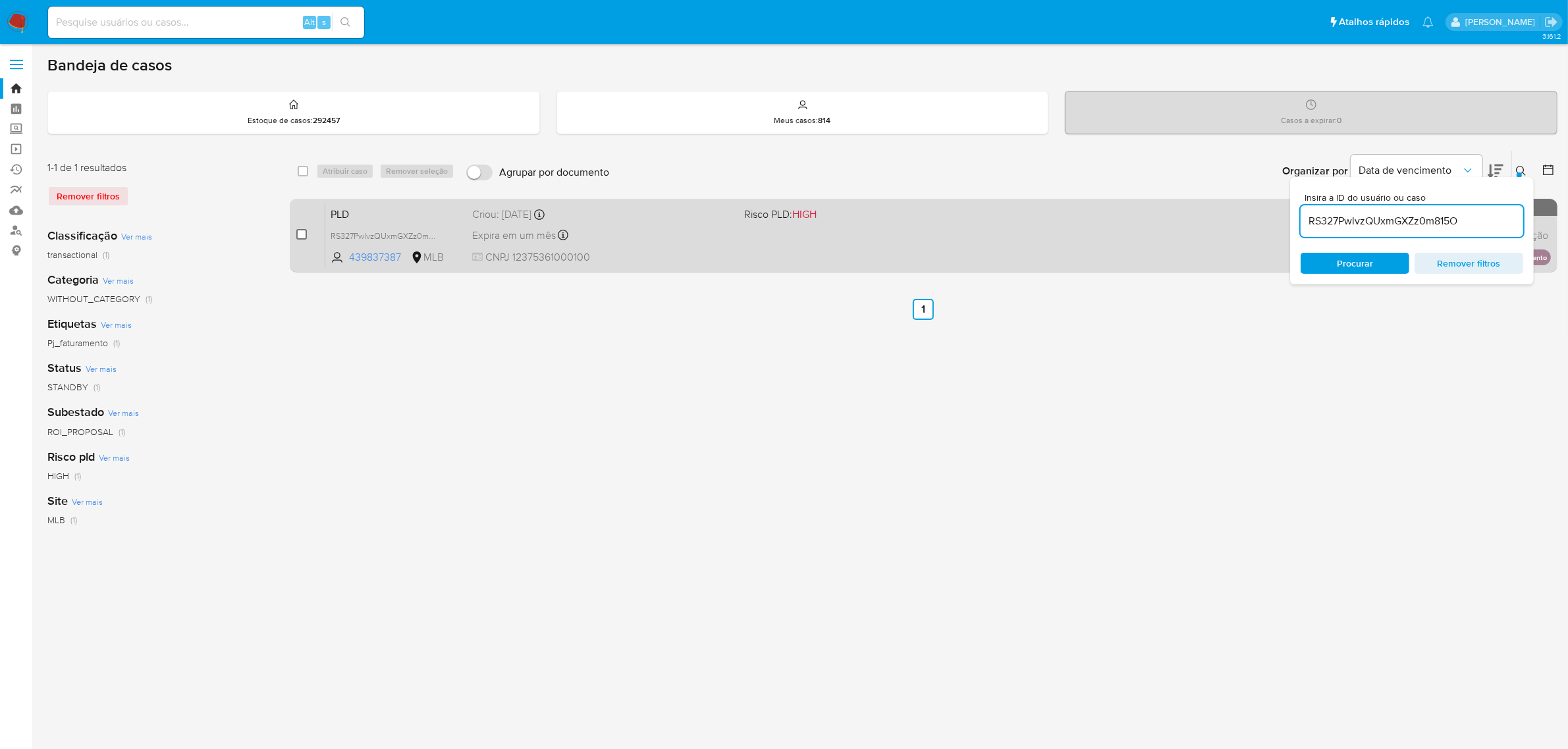
click at [297, 235] on input "checkbox" at bounding box center [302, 235] width 11 height 11
checkbox input "true"
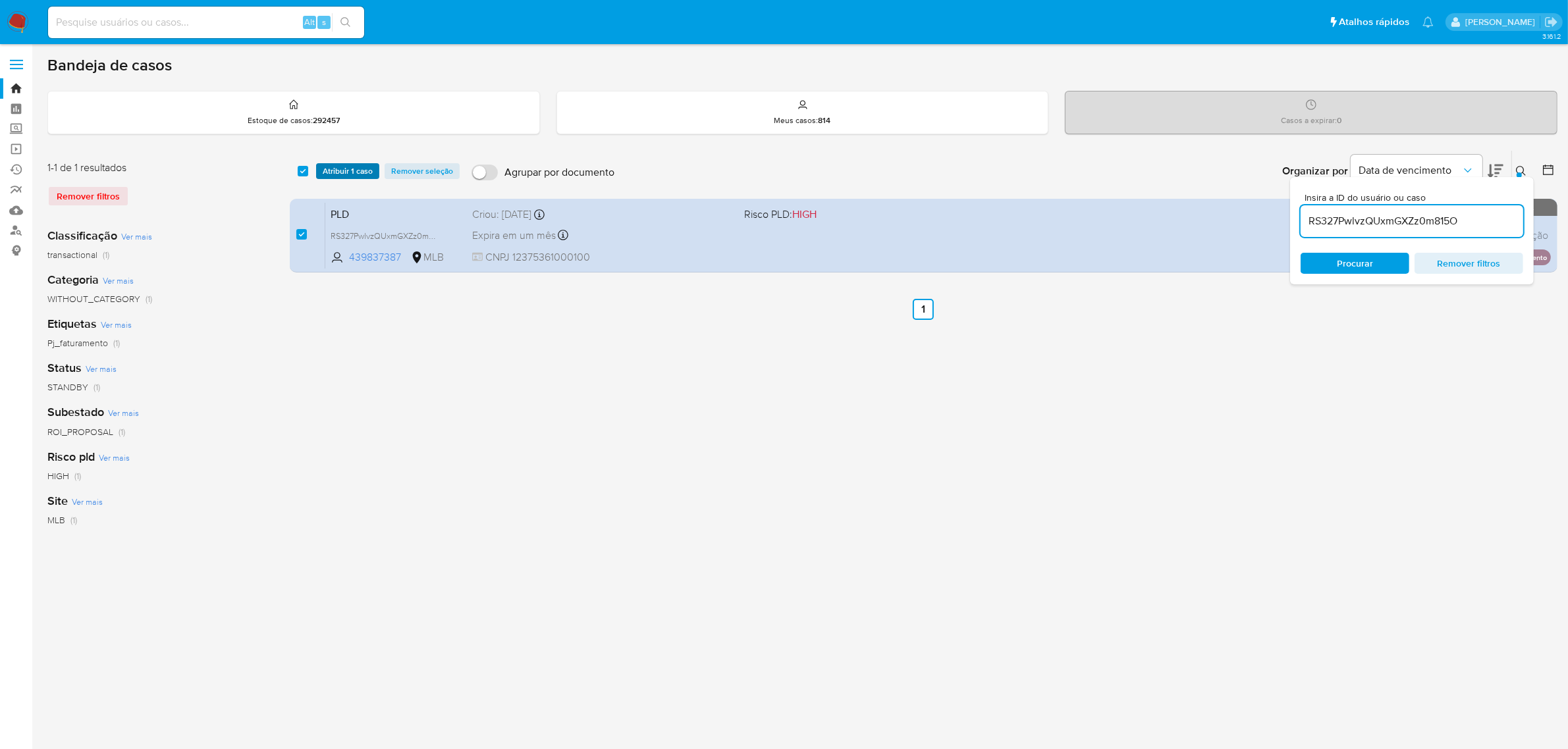
click at [344, 172] on span "Atribuir 1 caso" at bounding box center [347, 170] width 50 height 13
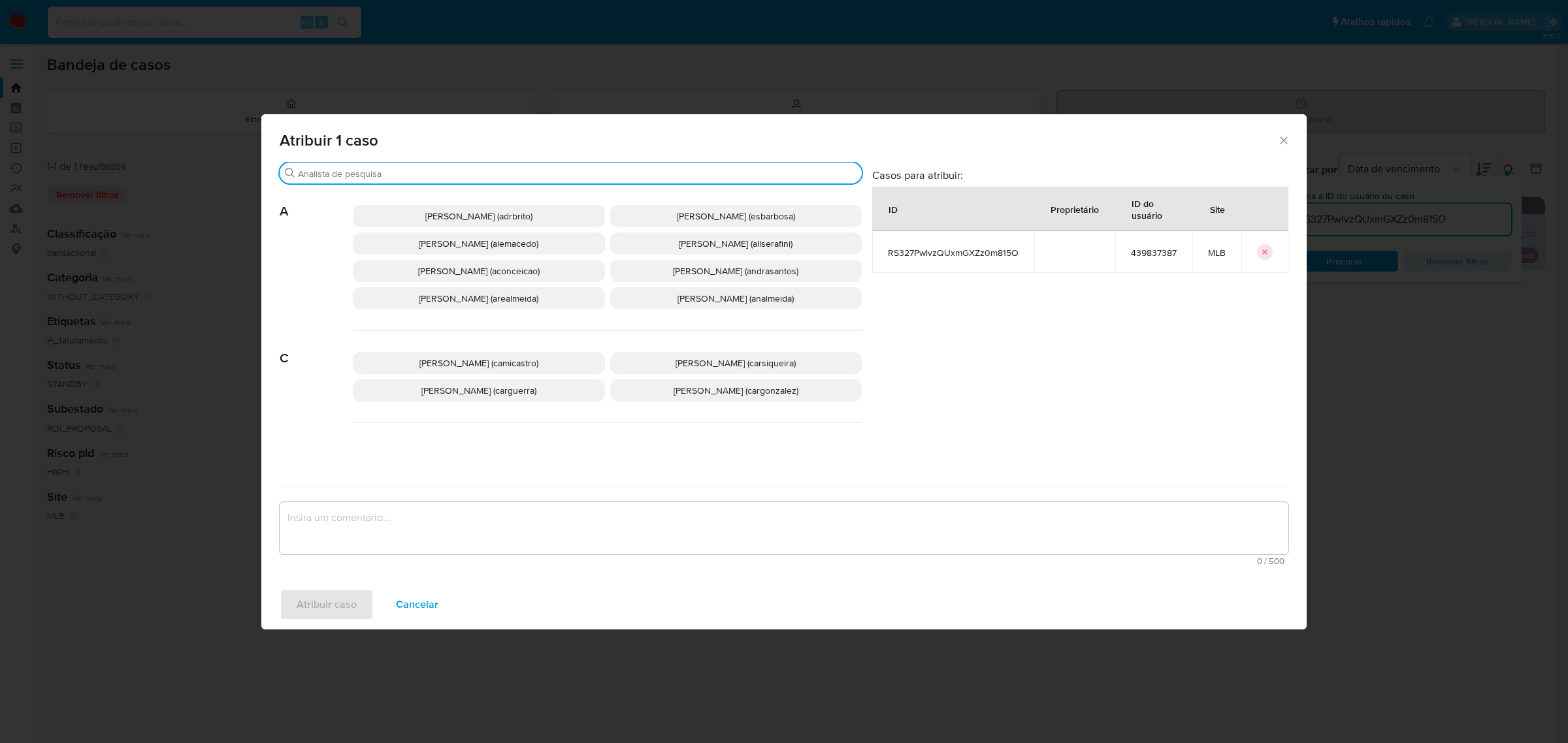
click at [387, 177] on input "Buscar" at bounding box center [577, 174] width 559 height 12
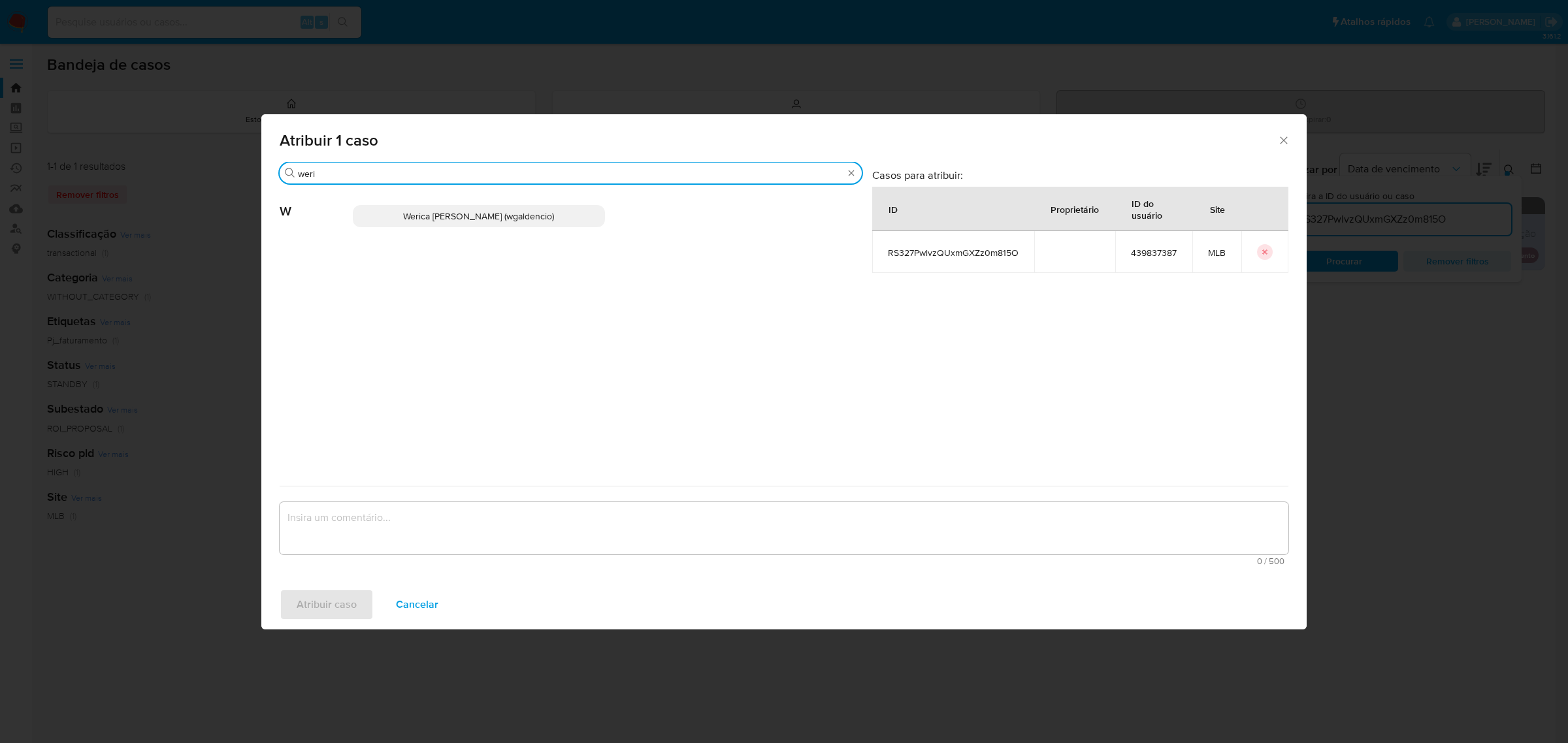
type input "weri"
click at [396, 214] on p "Werica Juliana Galdencio (wgaldencio)" at bounding box center [478, 216] width 252 height 22
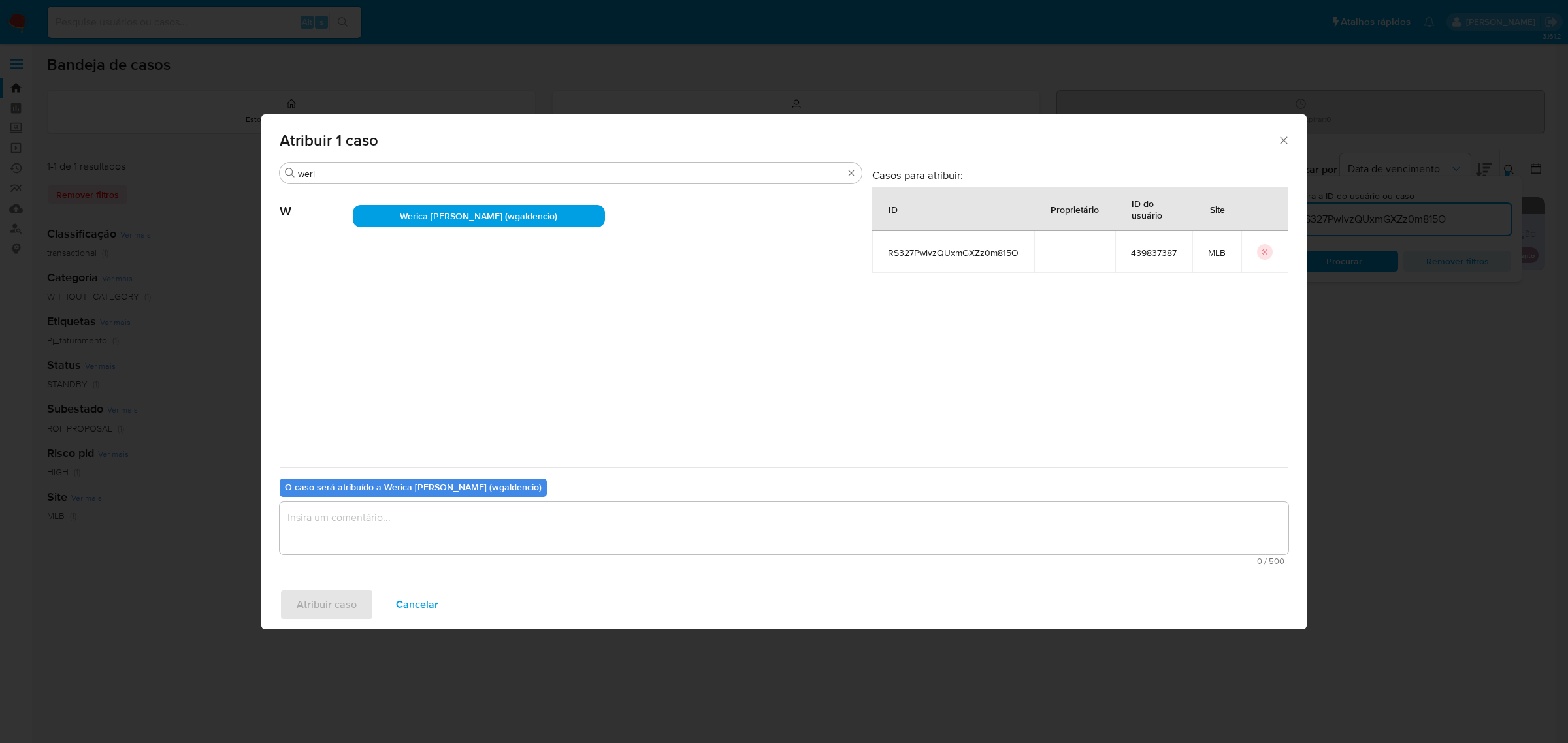
click at [397, 531] on textarea "assign-modal" at bounding box center [784, 528] width 1008 height 52
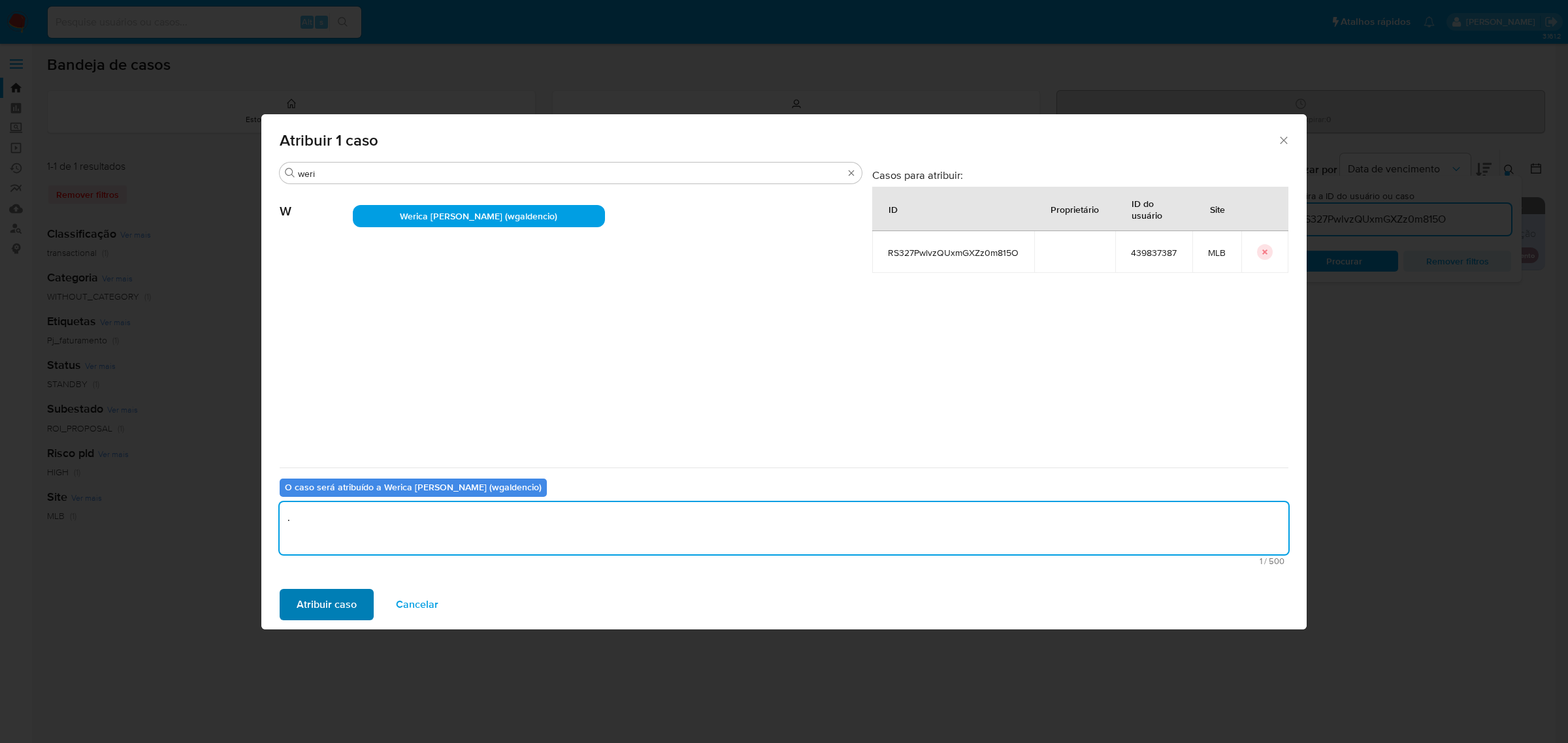
type textarea "."
click at [367, 606] on button "Atribuir caso" at bounding box center [327, 604] width 94 height 31
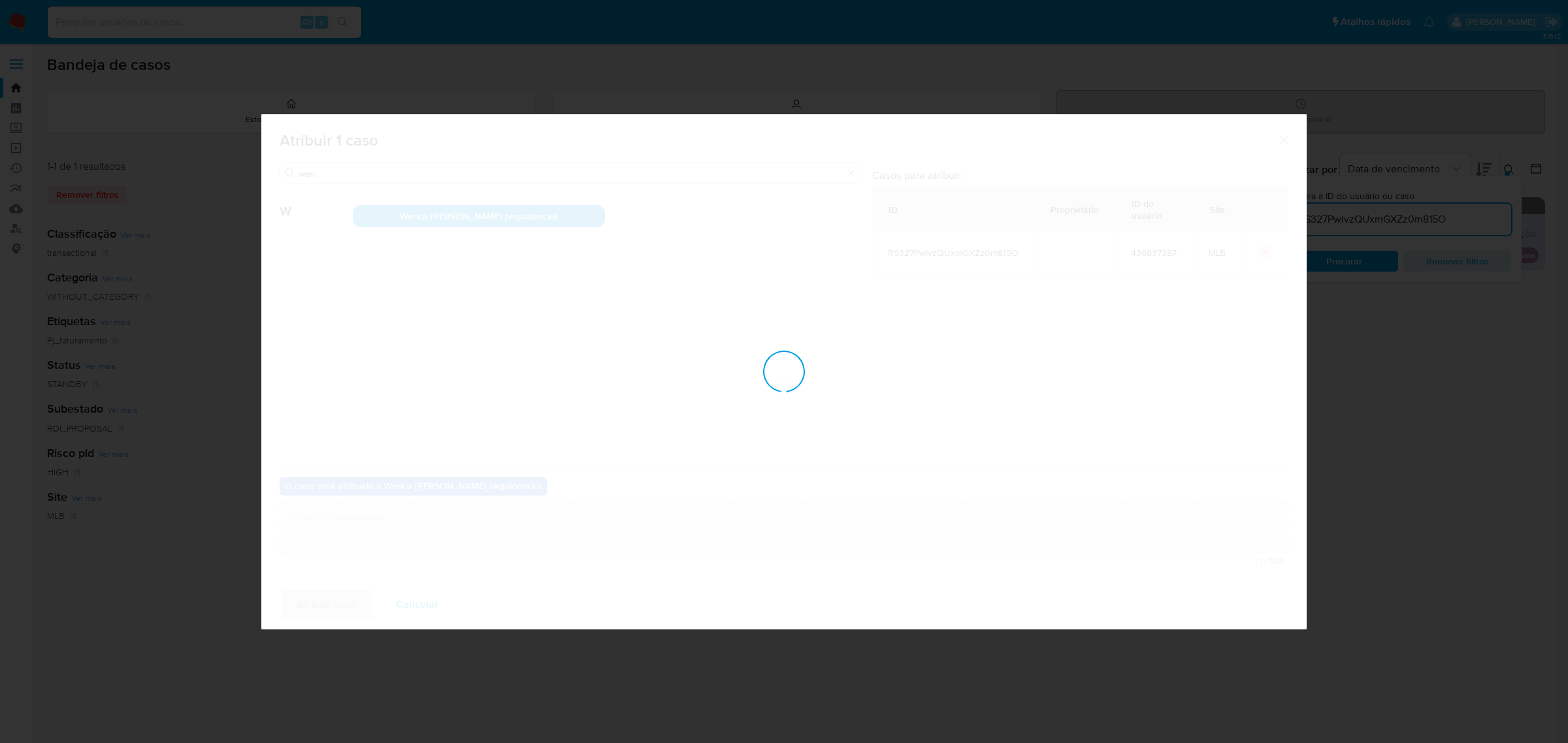
checkbox input "false"
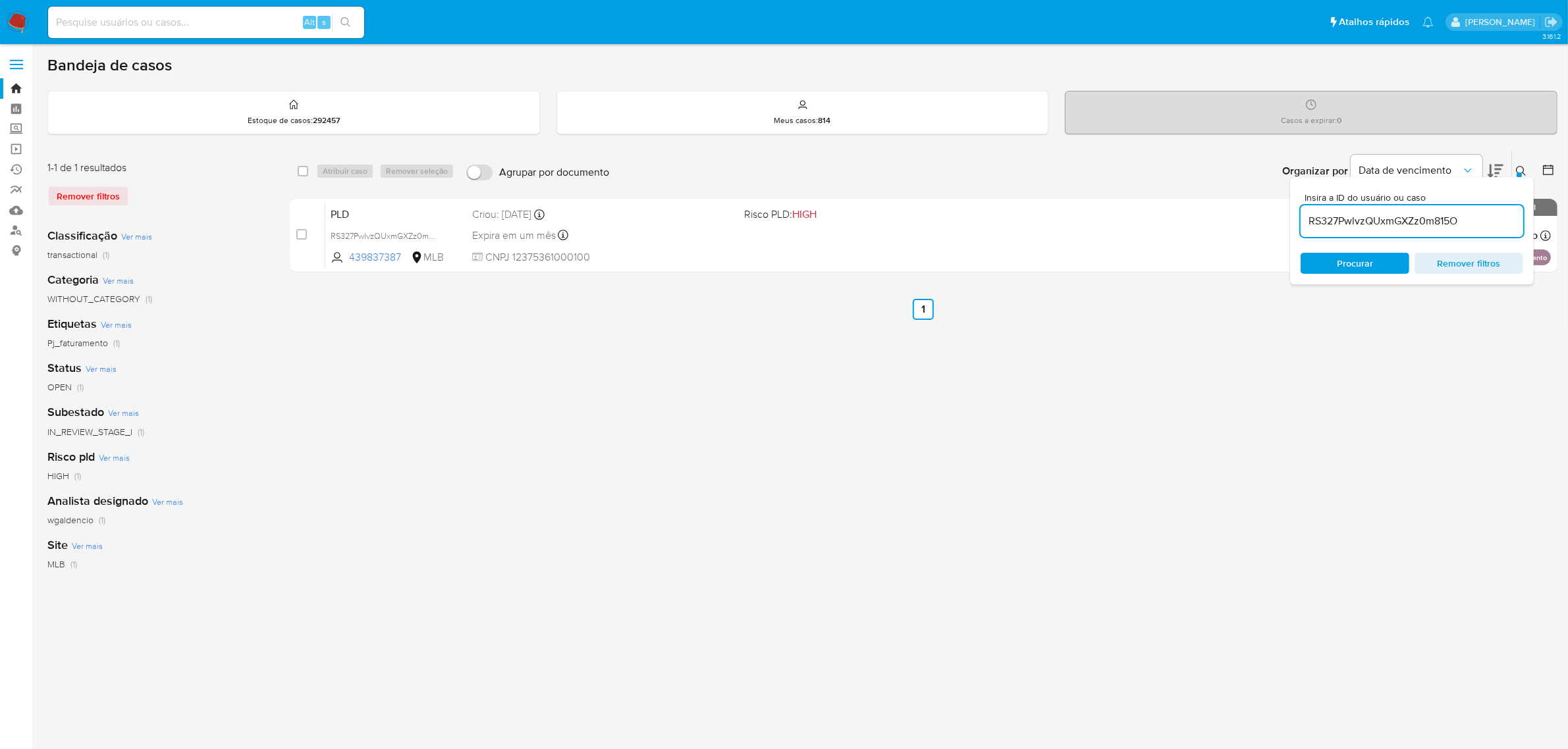
click at [21, 61] on label at bounding box center [16, 64] width 33 height 28
click at [0, 0] on input "checkbox" at bounding box center [0, 0] width 0 height 0
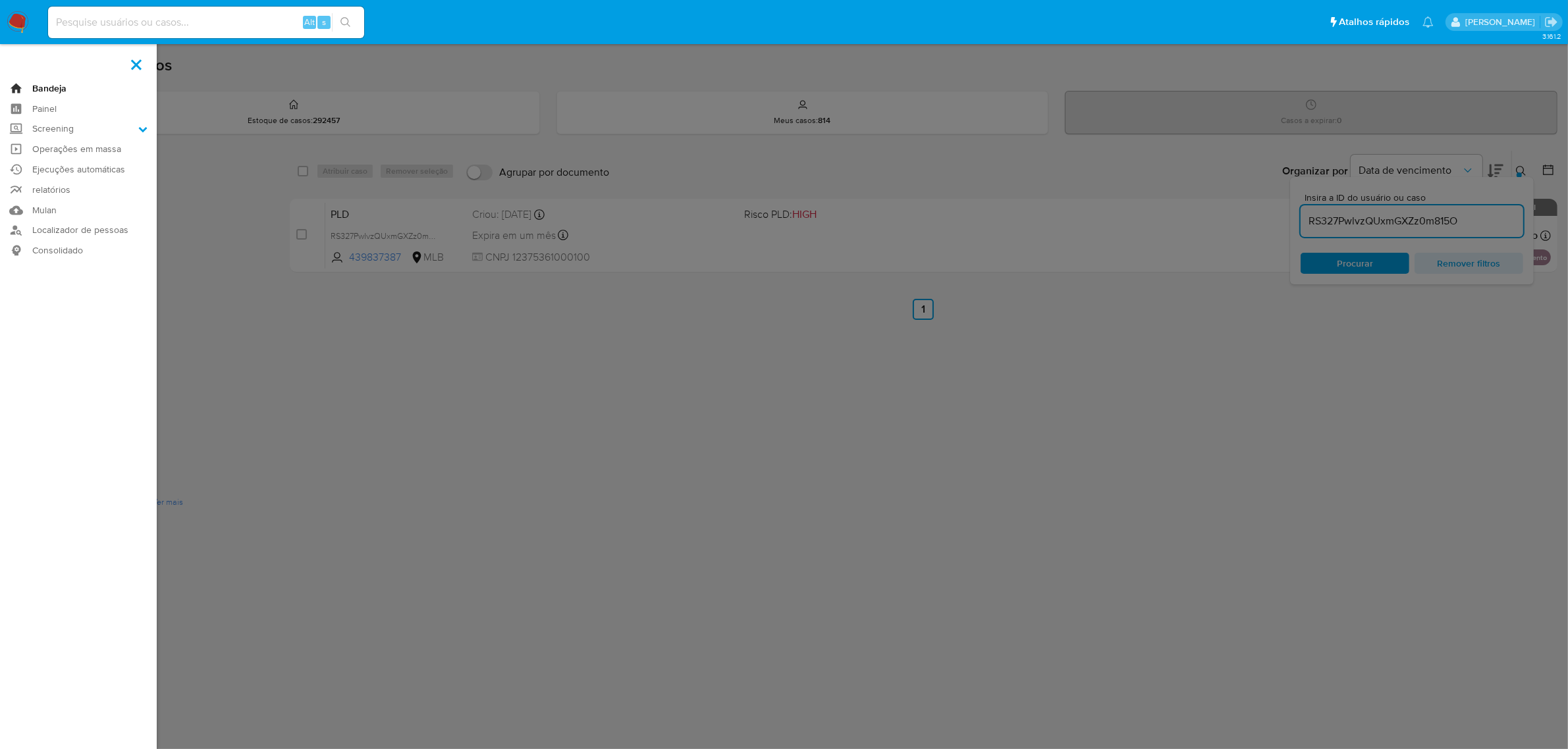
click at [40, 90] on link "Bandeja" at bounding box center [78, 89] width 157 height 21
